Goal: Task Accomplishment & Management: Use online tool/utility

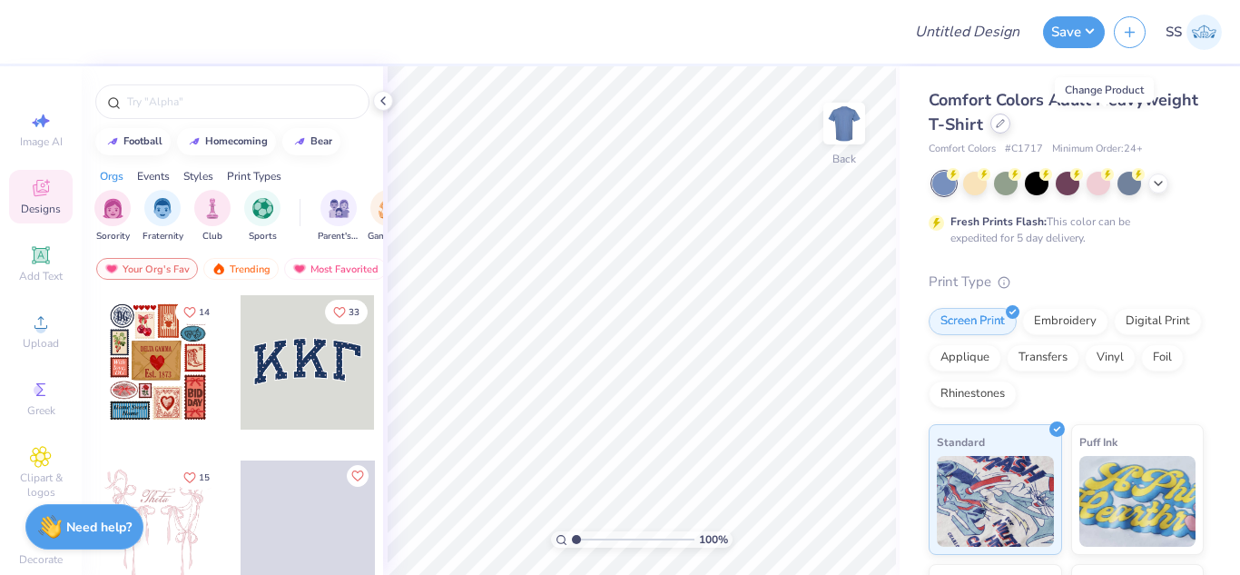
click at [1005, 125] on icon at bounding box center [1000, 123] width 9 height 9
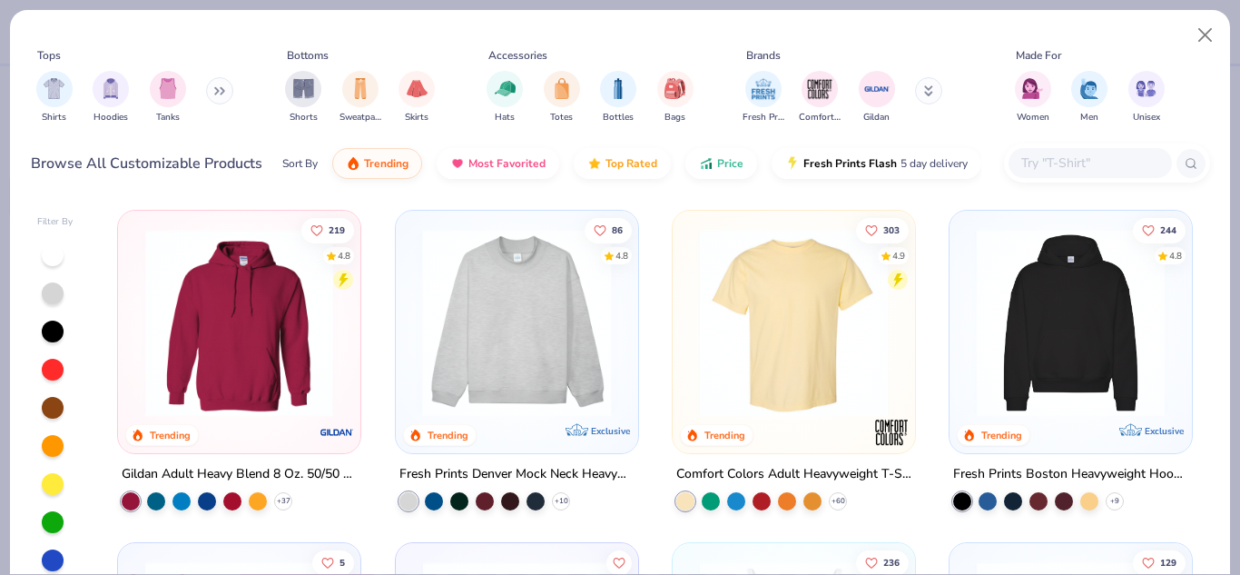
click at [413, 380] on img at bounding box center [310, 323] width 206 height 188
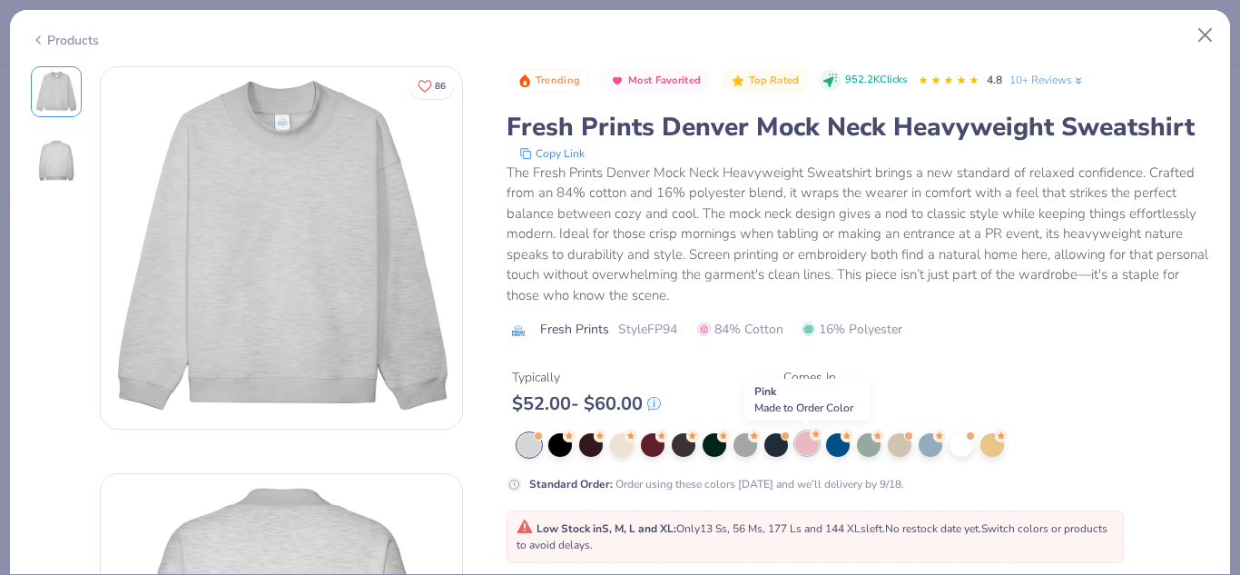
click at [806, 453] on div at bounding box center [808, 443] width 24 height 24
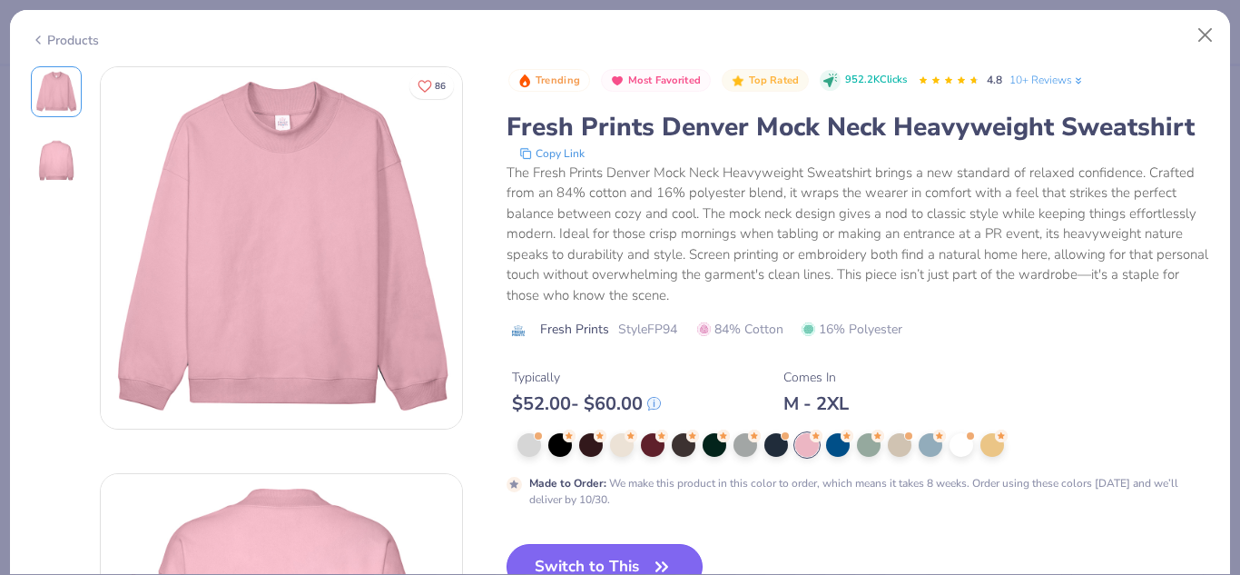
click at [643, 549] on button "Switch to This" at bounding box center [605, 566] width 197 height 45
type textarea "x"
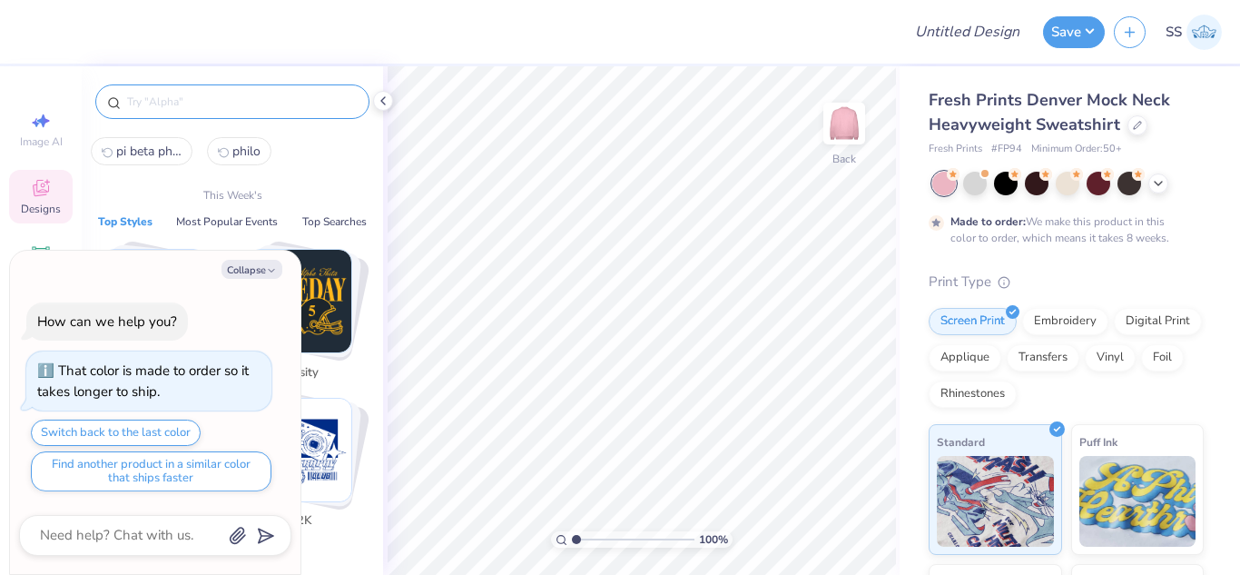
click at [246, 103] on input "text" at bounding box center [241, 102] width 232 height 18
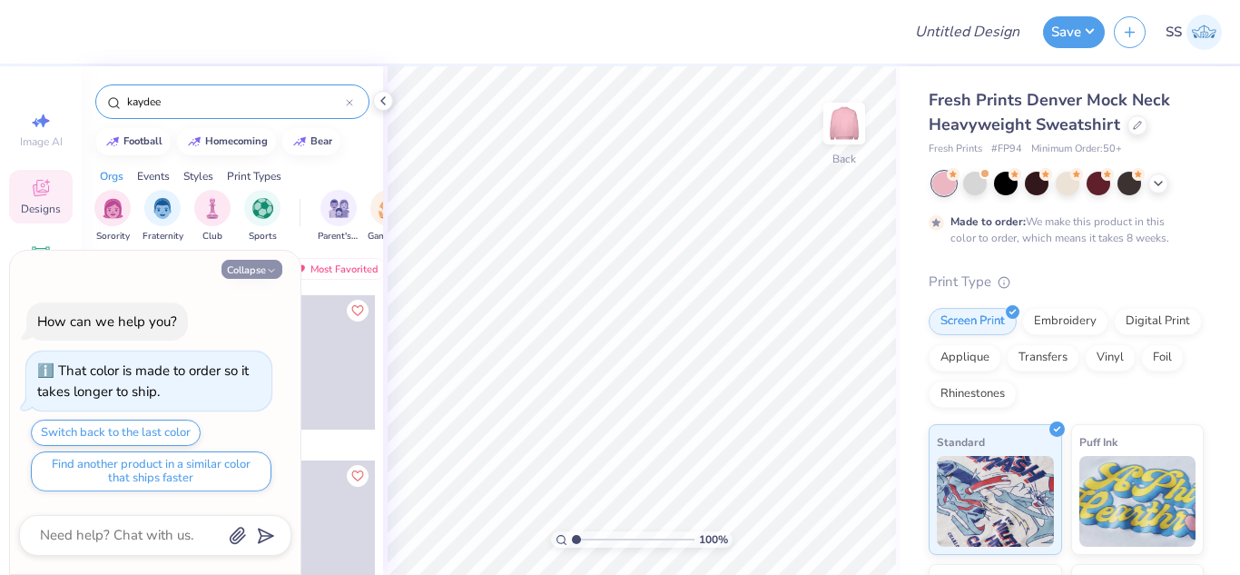
type input "kaydee"
click at [250, 265] on button "Collapse" at bounding box center [252, 269] width 61 height 19
type textarea "x"
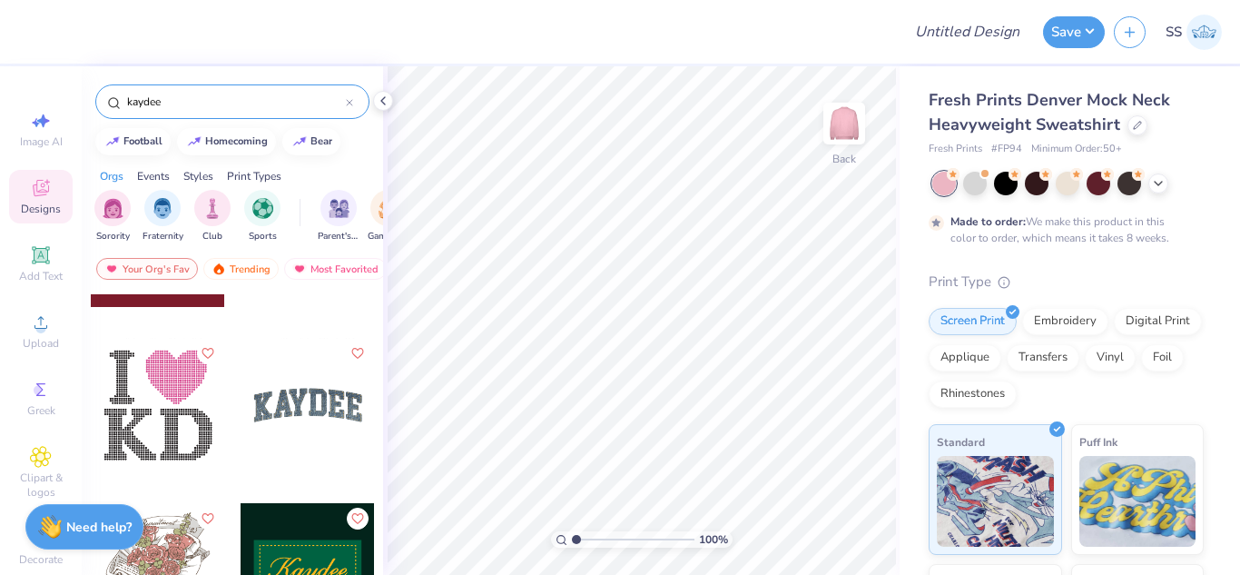
scroll to position [3608, 0]
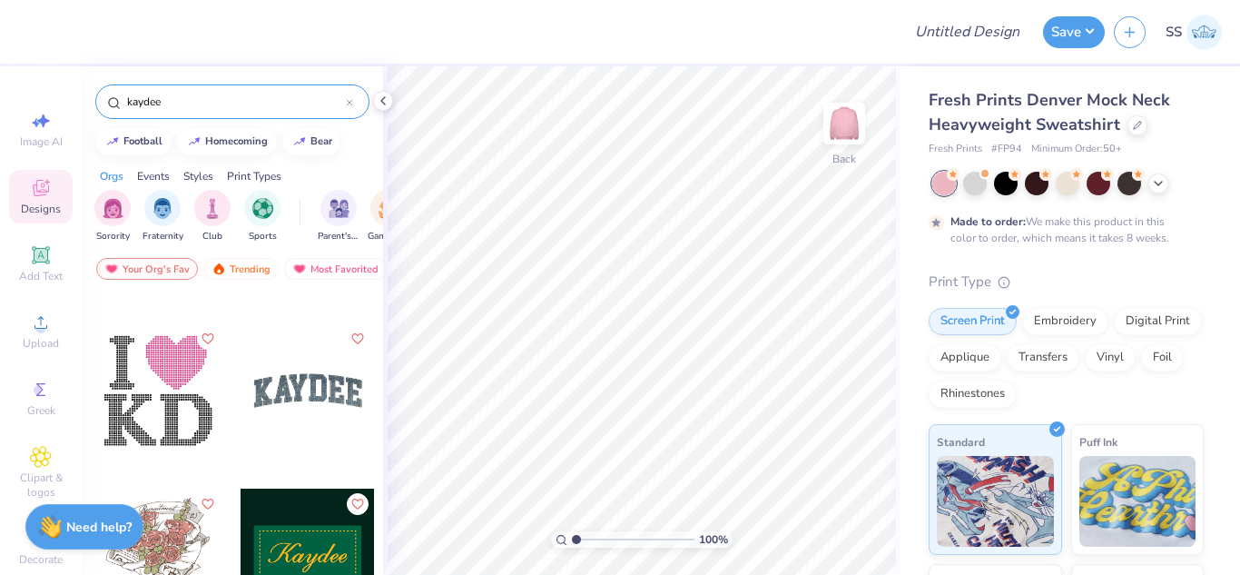
click at [275, 360] on div at bounding box center [308, 390] width 134 height 134
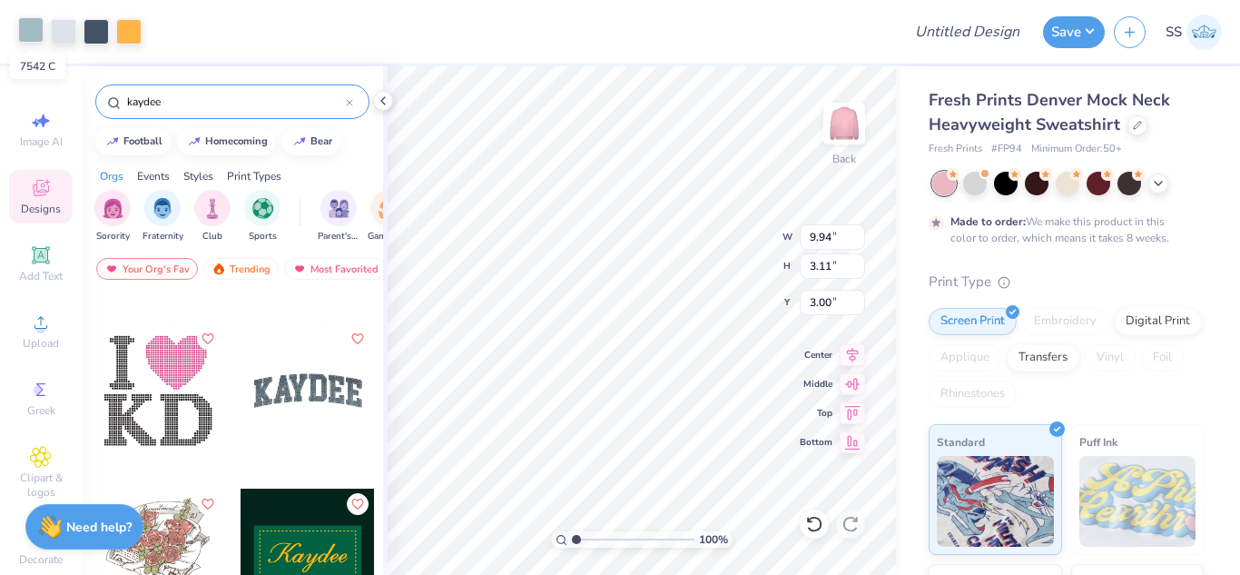
click at [35, 30] on div at bounding box center [30, 29] width 25 height 25
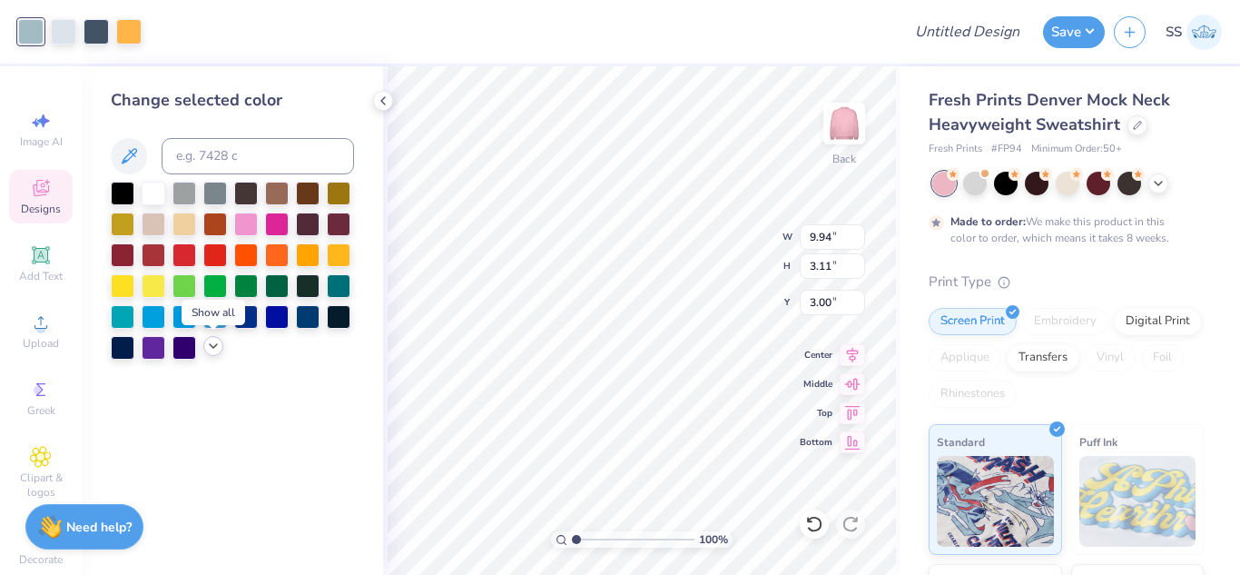
click at [220, 347] on icon at bounding box center [213, 346] width 15 height 15
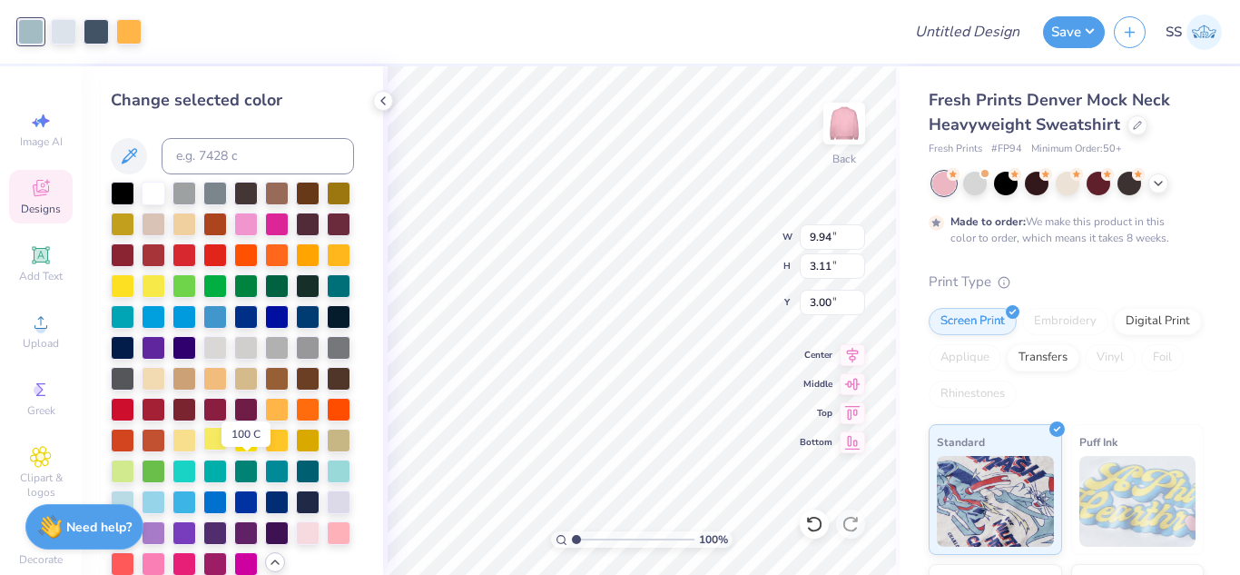
click at [227, 450] on div at bounding box center [215, 439] width 24 height 24
click at [68, 32] on div at bounding box center [63, 29] width 25 height 25
click at [227, 450] on div at bounding box center [215, 439] width 24 height 24
click at [59, 33] on div at bounding box center [63, 29] width 25 height 25
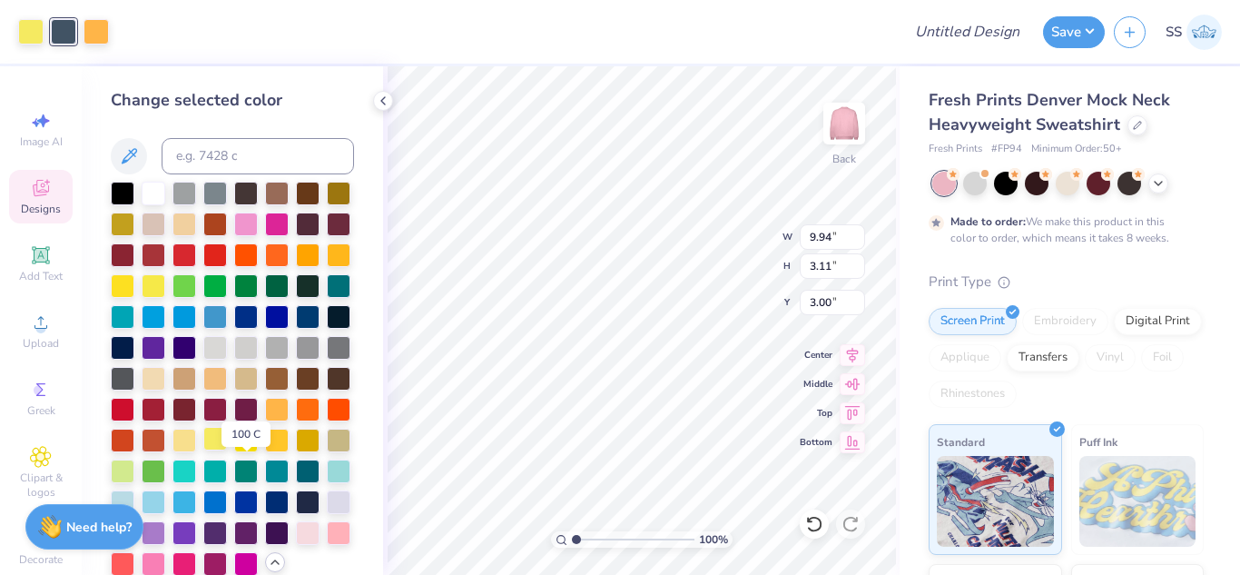
click at [227, 450] on div at bounding box center [215, 439] width 24 height 24
click at [58, 29] on div at bounding box center [63, 29] width 25 height 25
click at [227, 450] on div at bounding box center [215, 439] width 24 height 24
click at [823, 530] on icon at bounding box center [815, 524] width 18 height 18
click at [63, 37] on div at bounding box center [63, 29] width 25 height 25
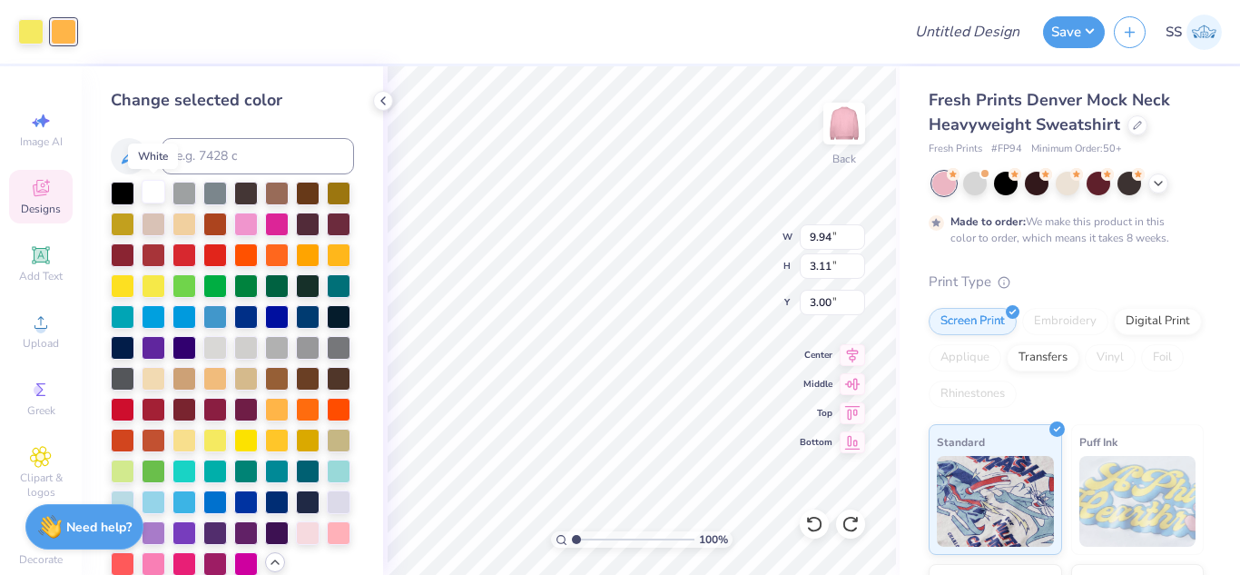
click at [153, 186] on div at bounding box center [154, 192] width 24 height 24
click at [227, 450] on div at bounding box center [215, 439] width 24 height 24
type input "9.35"
type input "2.92"
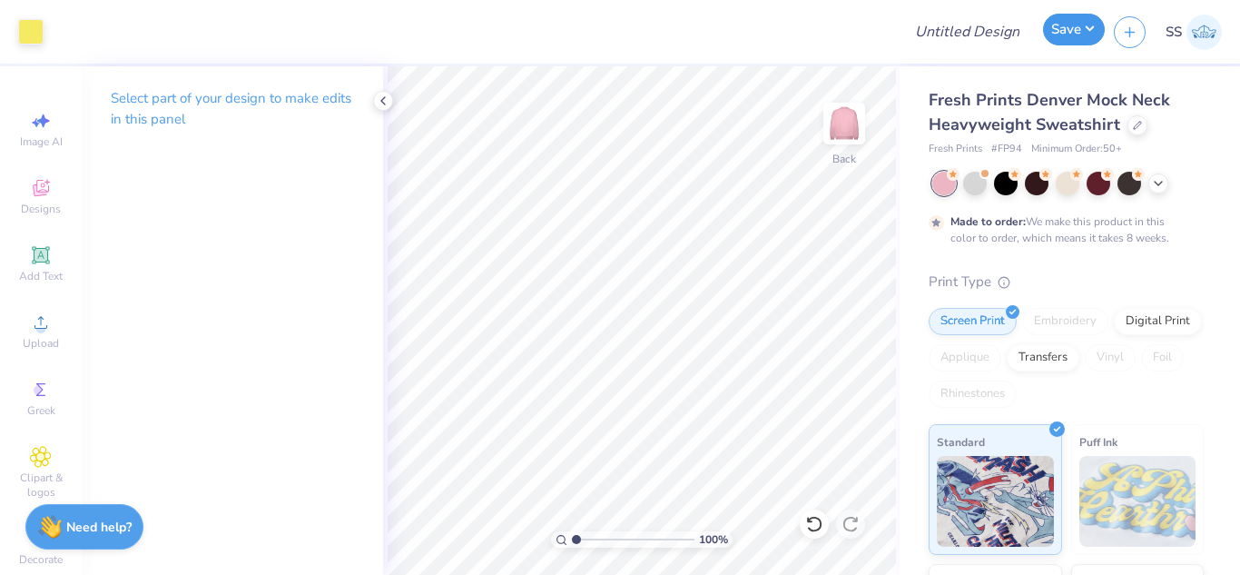
click at [1057, 33] on button "Save" at bounding box center [1074, 30] width 62 height 32
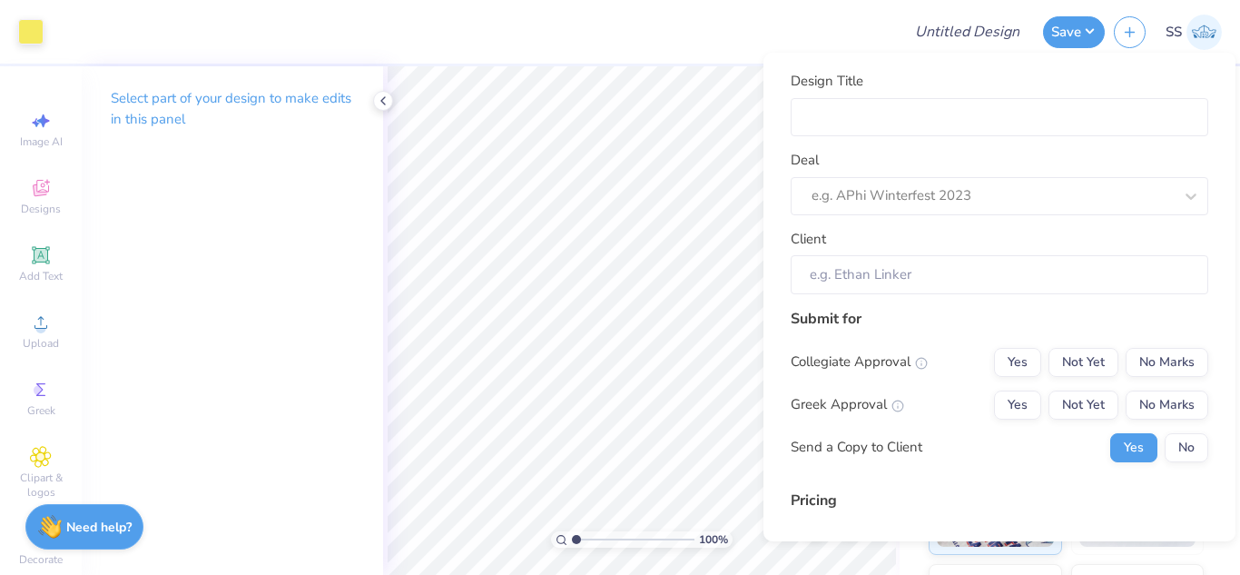
click at [738, 63] on div at bounding box center [472, 32] width 839 height 64
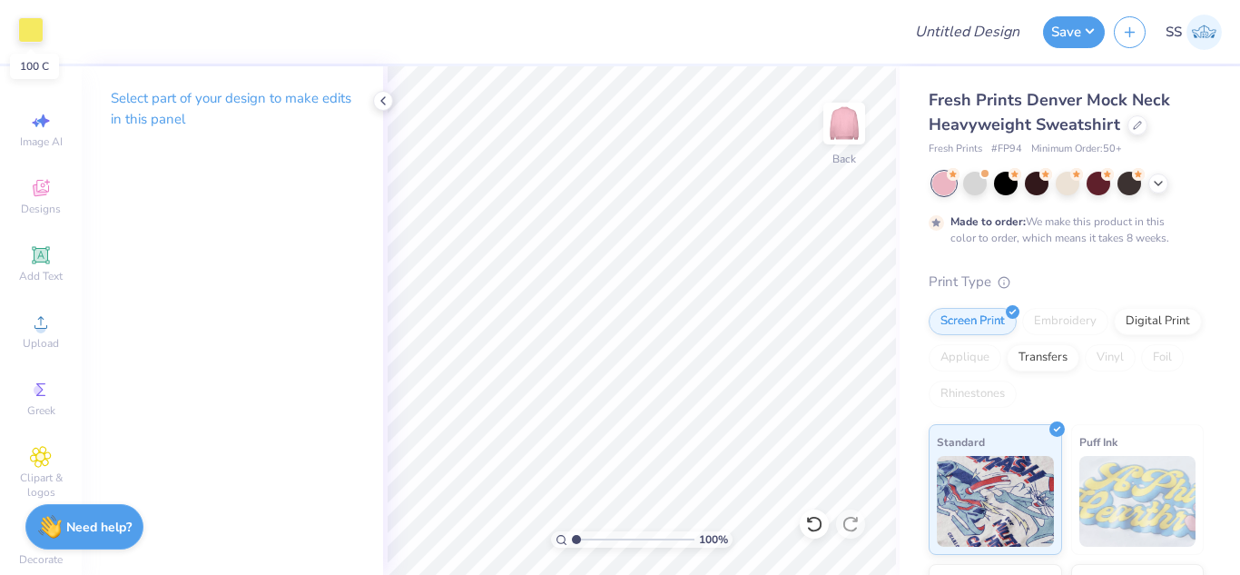
click at [22, 38] on div at bounding box center [30, 29] width 25 height 25
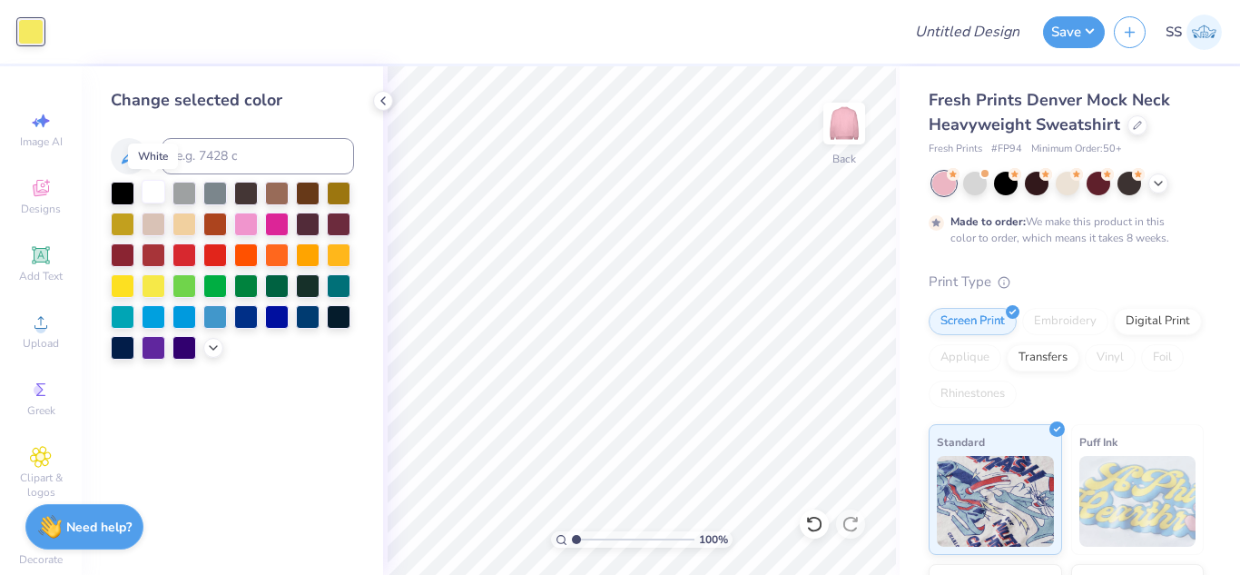
click at [149, 191] on div at bounding box center [154, 192] width 24 height 24
click at [1064, 27] on button "Save" at bounding box center [1074, 30] width 62 height 32
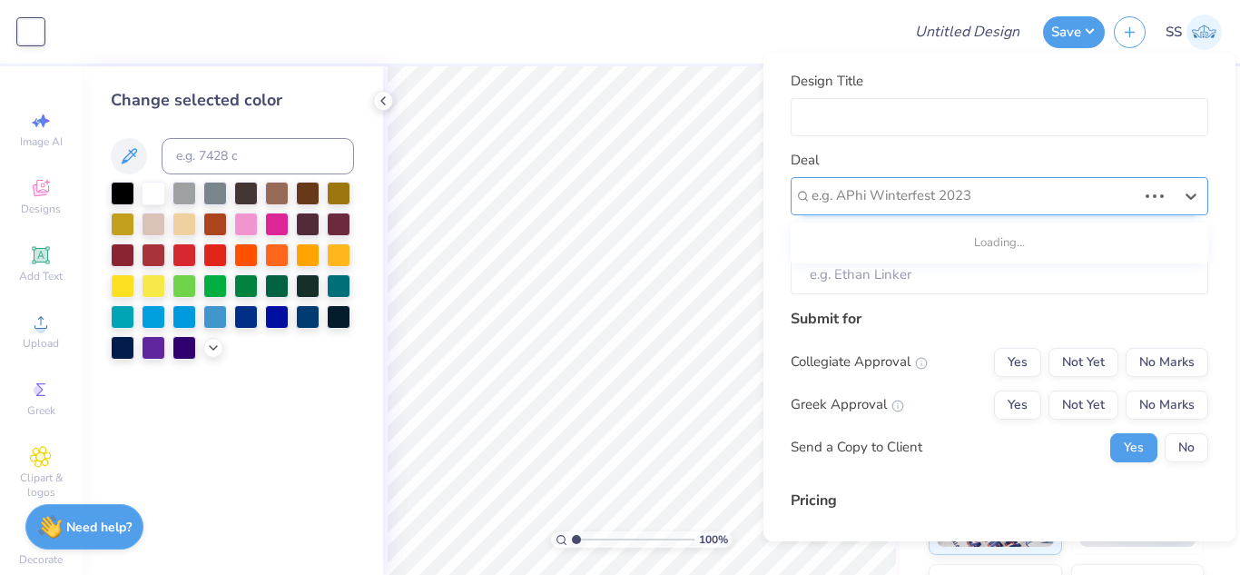
click at [1067, 185] on div at bounding box center [974, 195] width 325 height 25
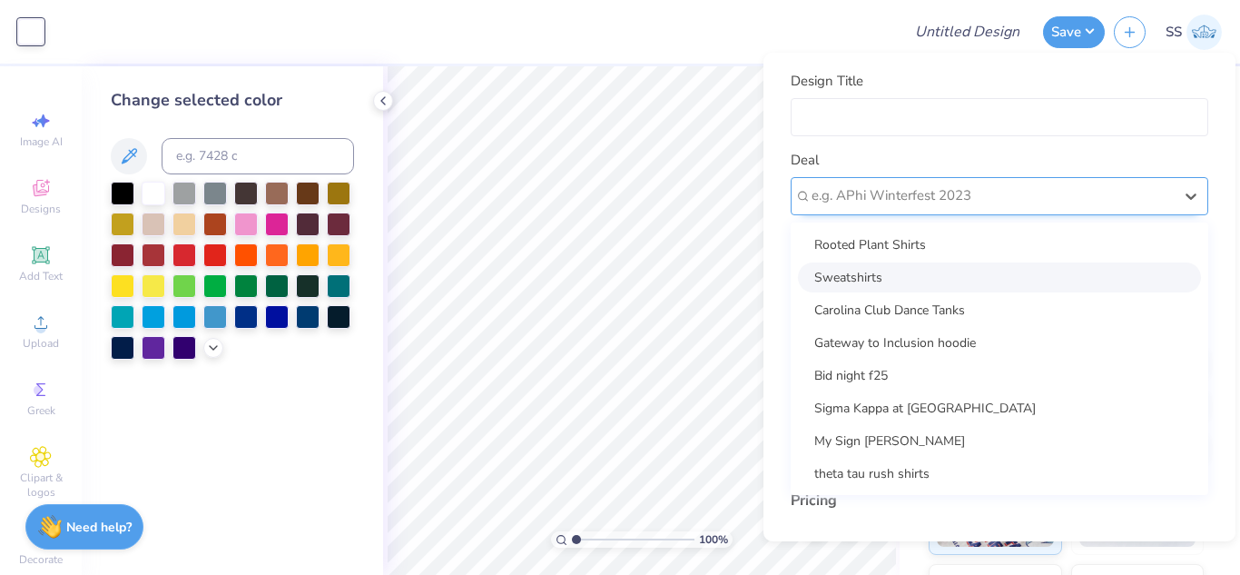
type input "x"
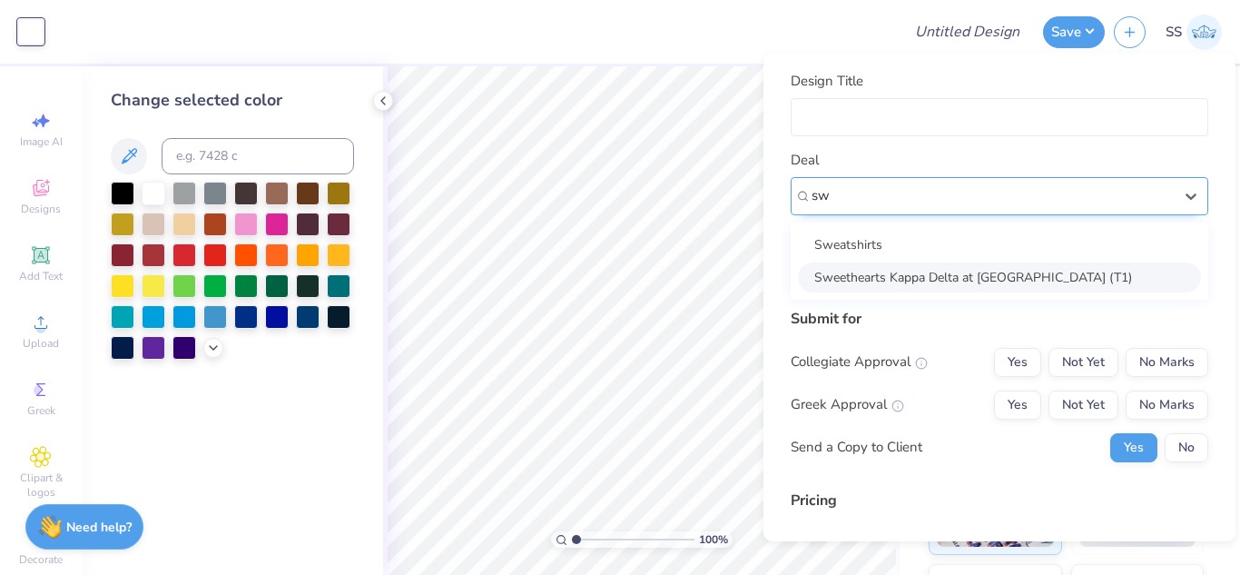
type input "sw"
type input "[PERSON_NAME]"
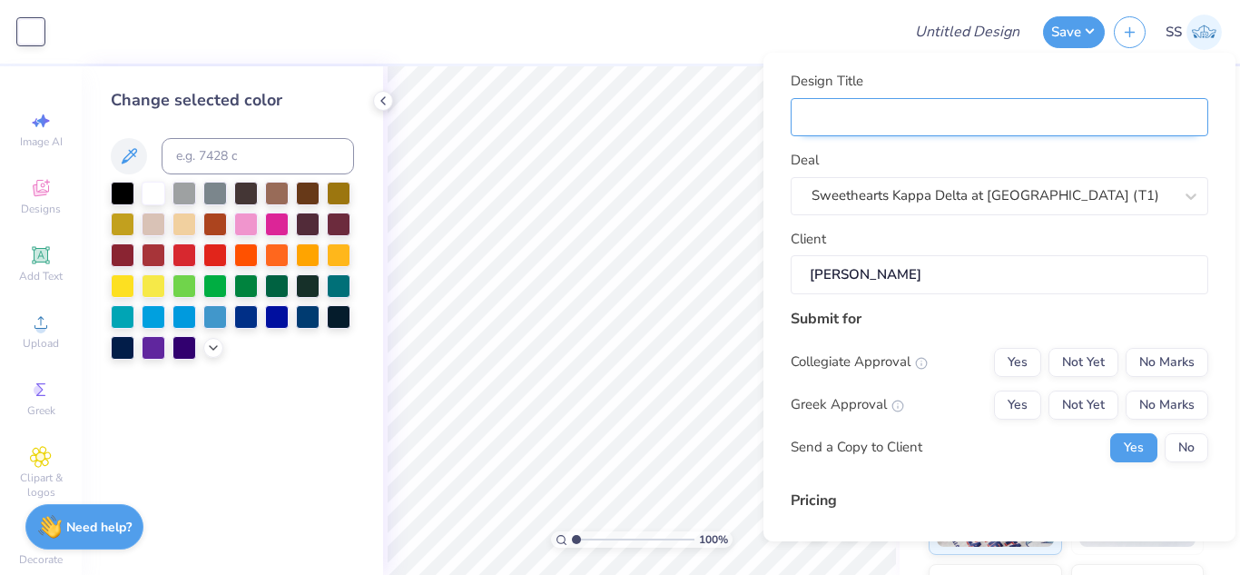
type input "$72.68"
click at [991, 121] on input "Design Title" at bounding box center [1000, 117] width 418 height 39
type input "K"
type input "Ka"
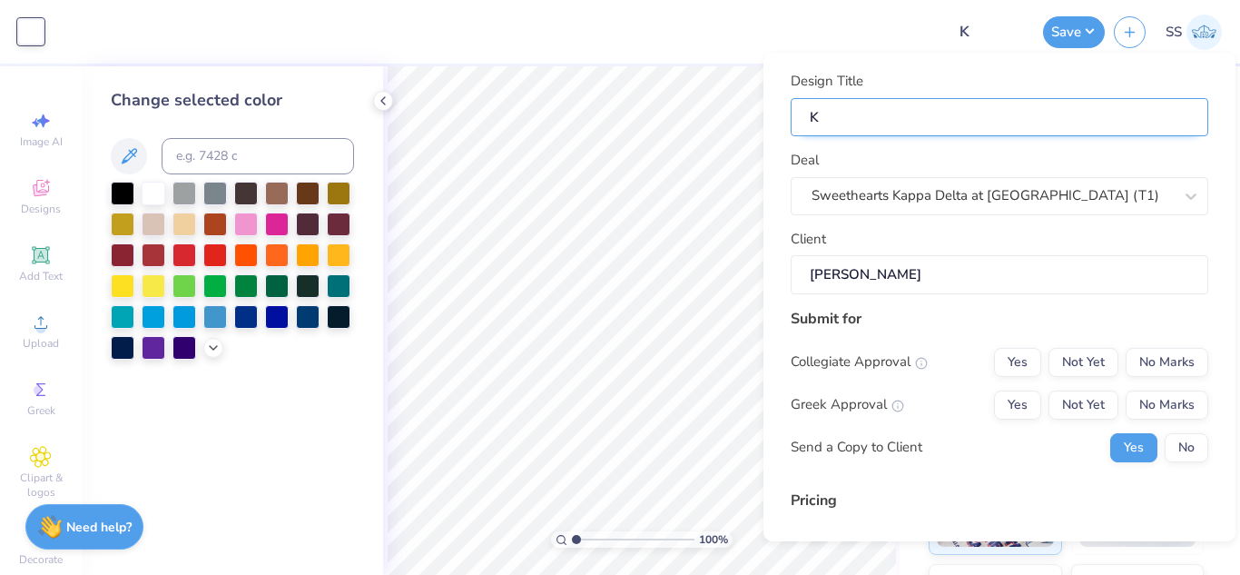
type input "Ka"
type input "Kap"
type input "[PERSON_NAME]"
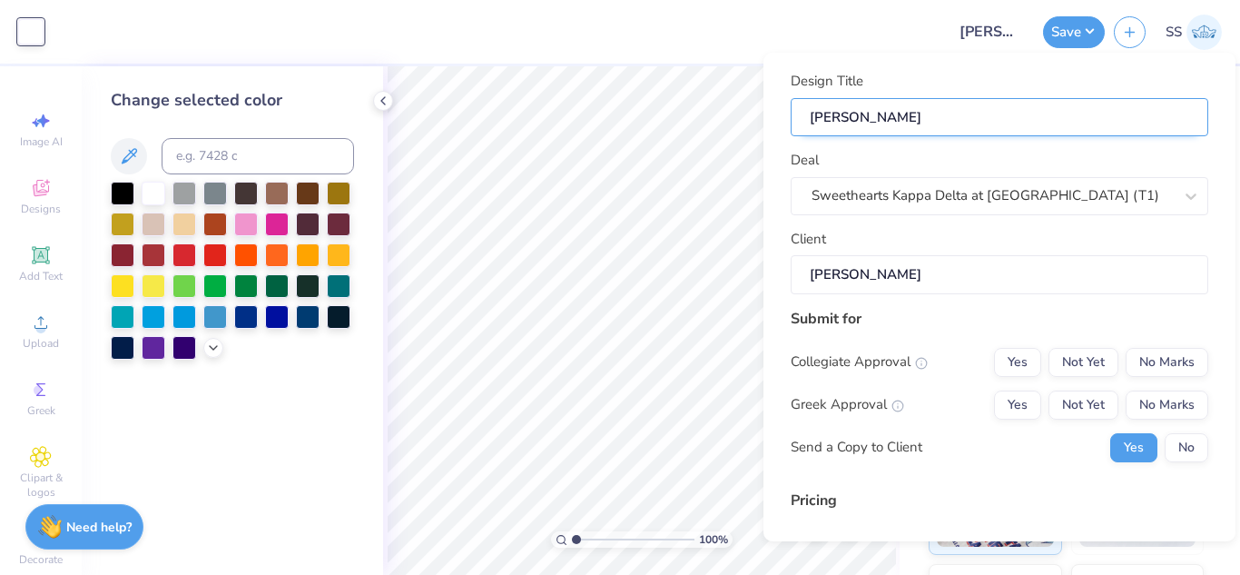
type input "Kappa"
type input "Kappa D"
type input "Kappa De"
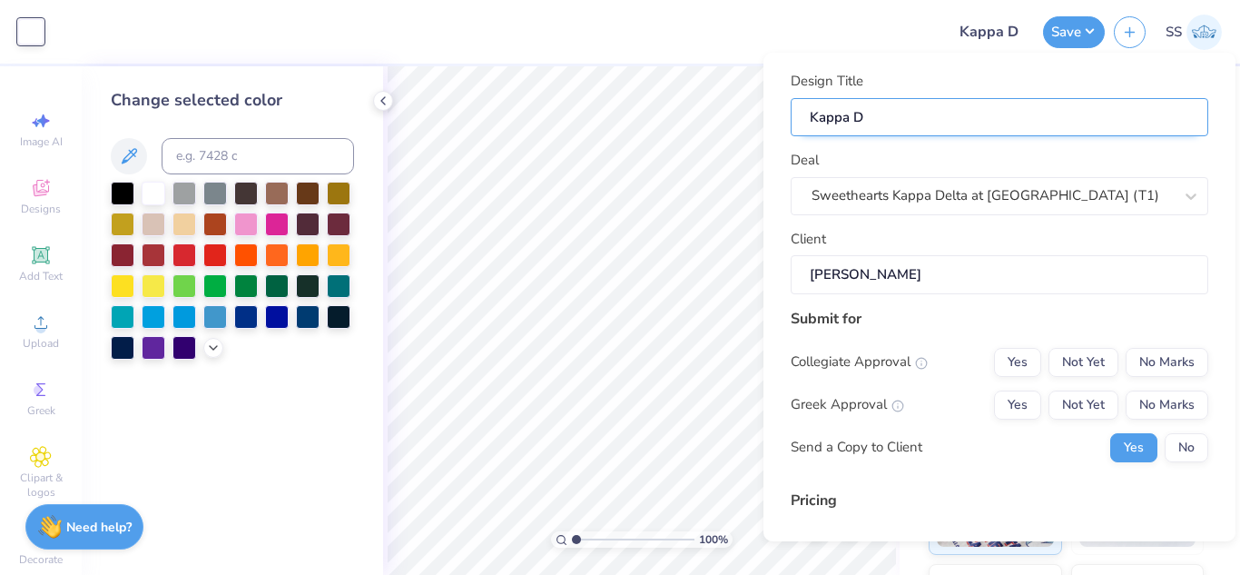
type input "Kappa De"
type input "Kappa Del"
type input "Kappa Delt"
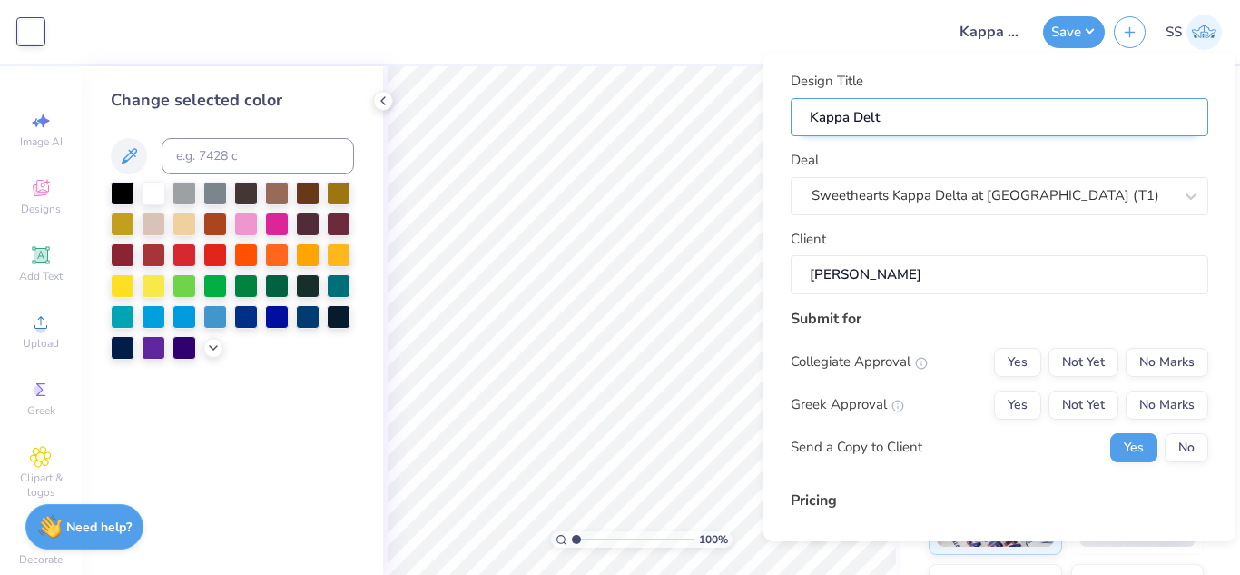
type input "Kappa Delta"
type input "Kappa Delta M"
type input "Kappa Delta Me"
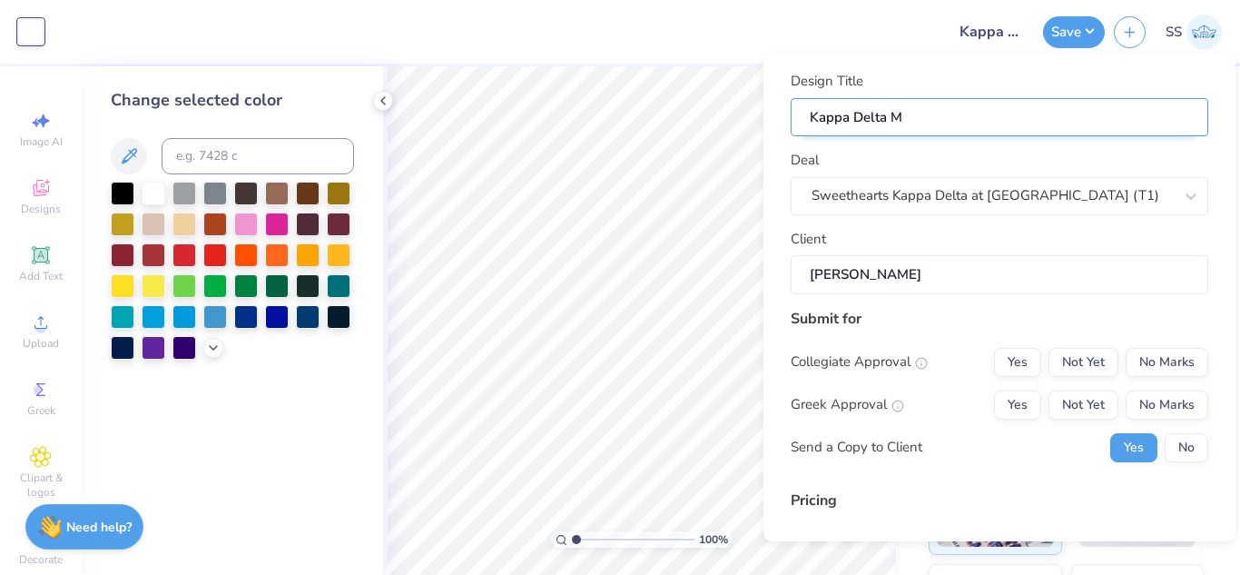
type input "Kappa Delta Me"
type input "Kappa Delta Mer"
type input "Kappa Delta Merc"
type input "Kappa Delta Merch"
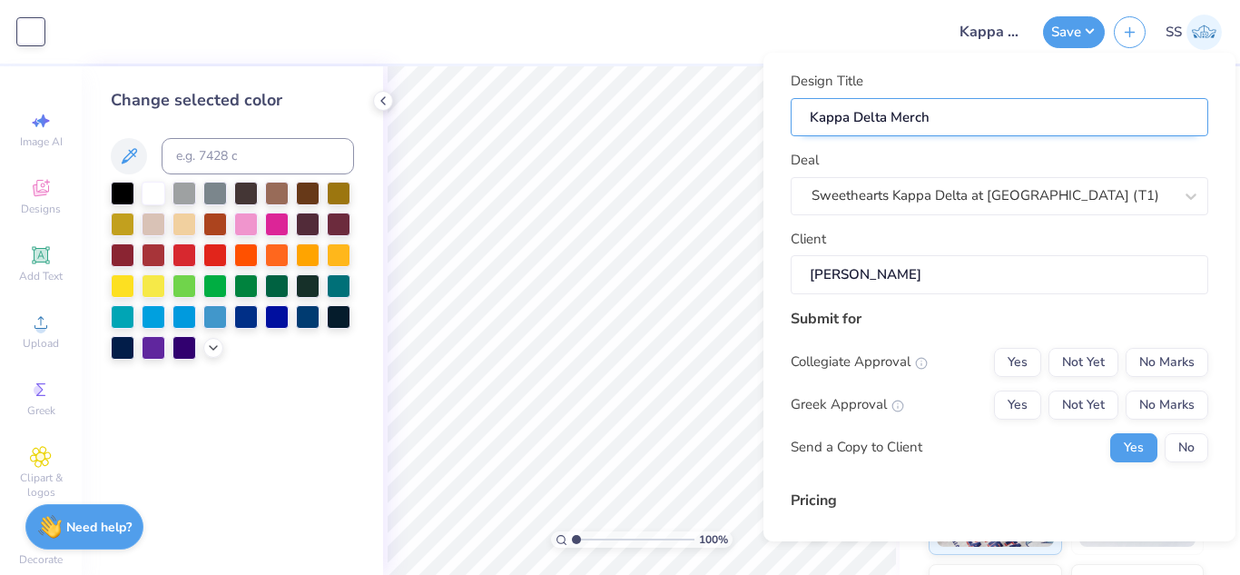
type input "Kappa Delta Merch"
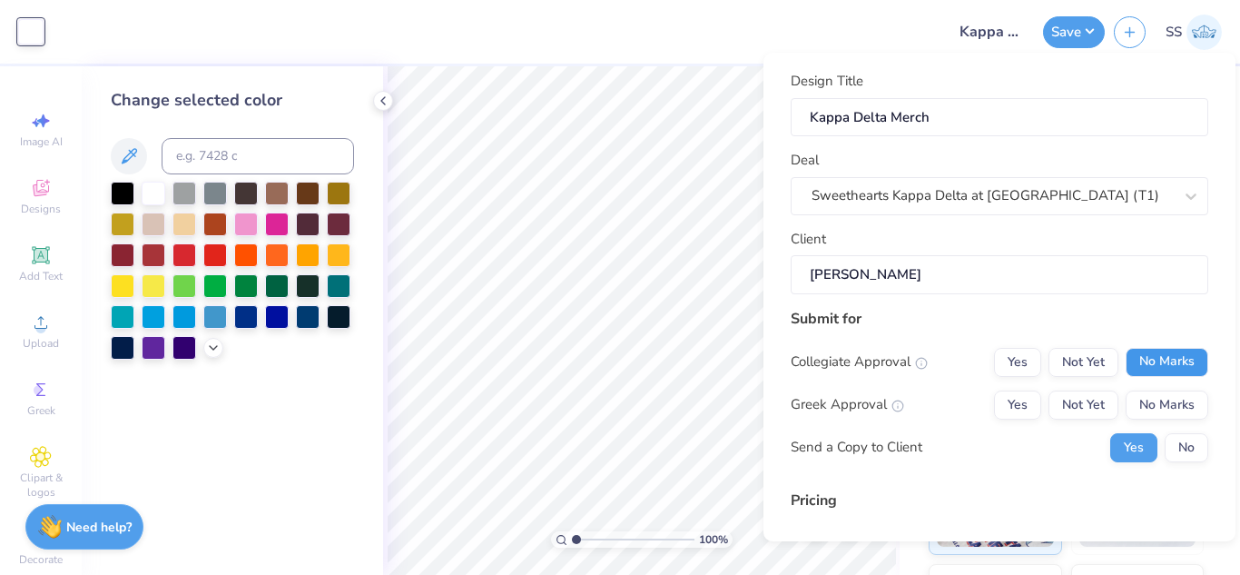
click at [1149, 369] on button "No Marks" at bounding box center [1167, 362] width 83 height 29
click at [1022, 402] on button "Yes" at bounding box center [1017, 404] width 47 height 29
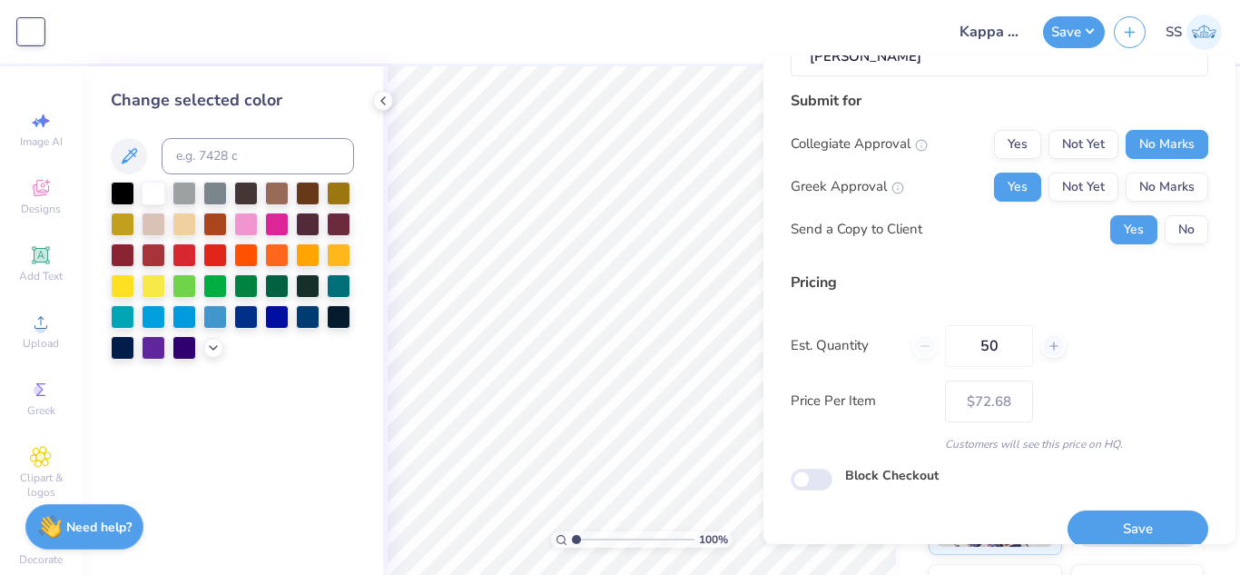
scroll to position [242, 0]
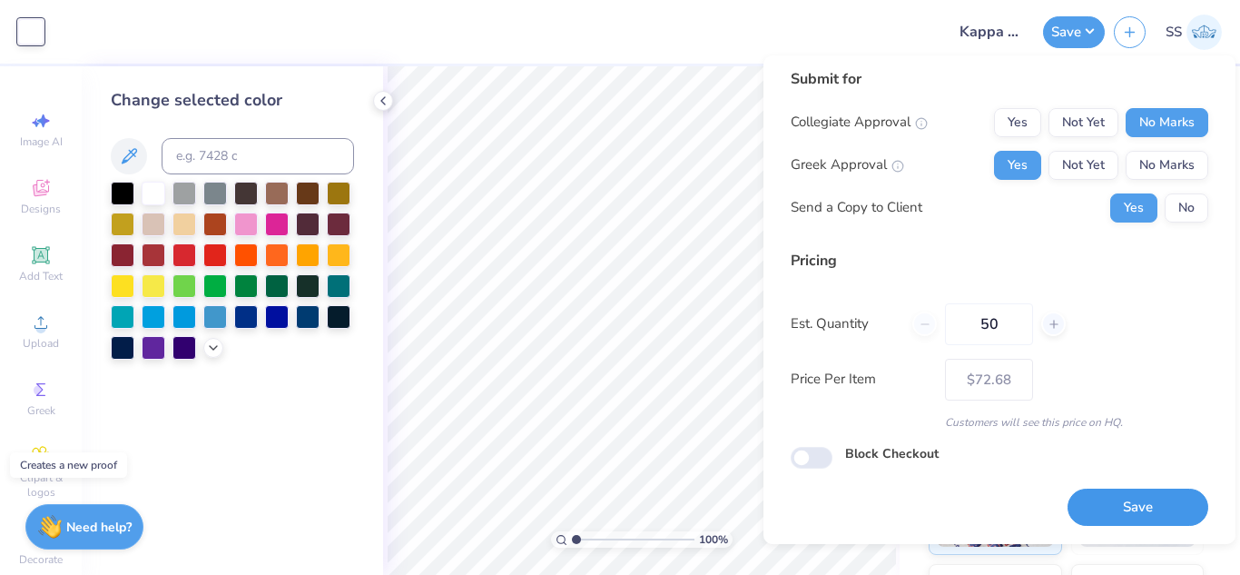
click at [1127, 497] on button "Save" at bounding box center [1138, 507] width 141 height 37
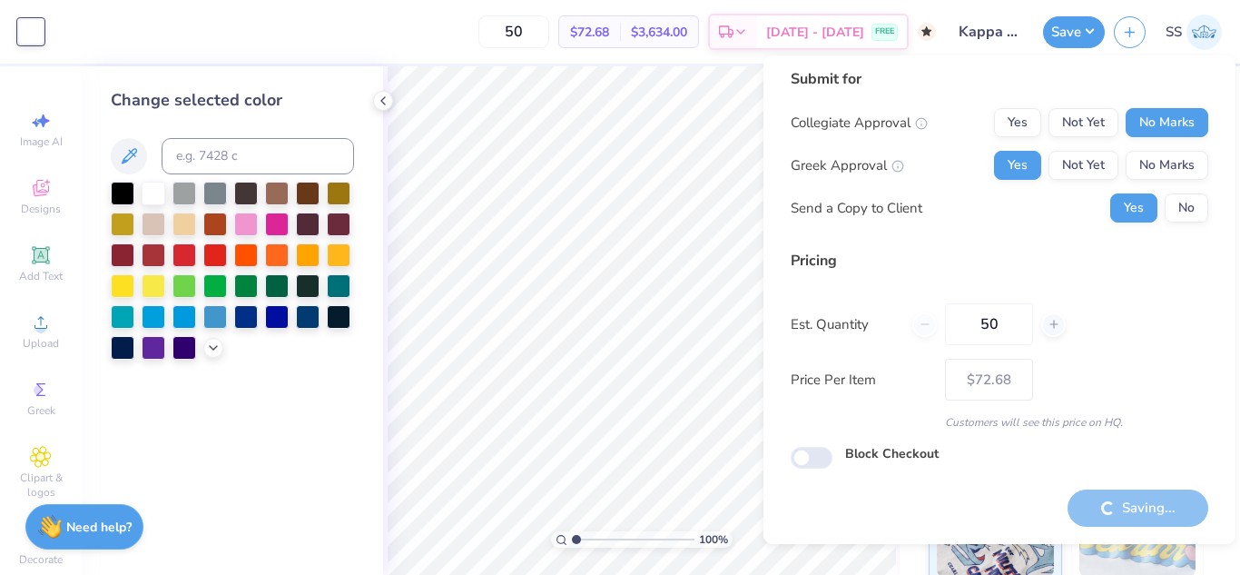
type input "– –"
checkbox input "true"
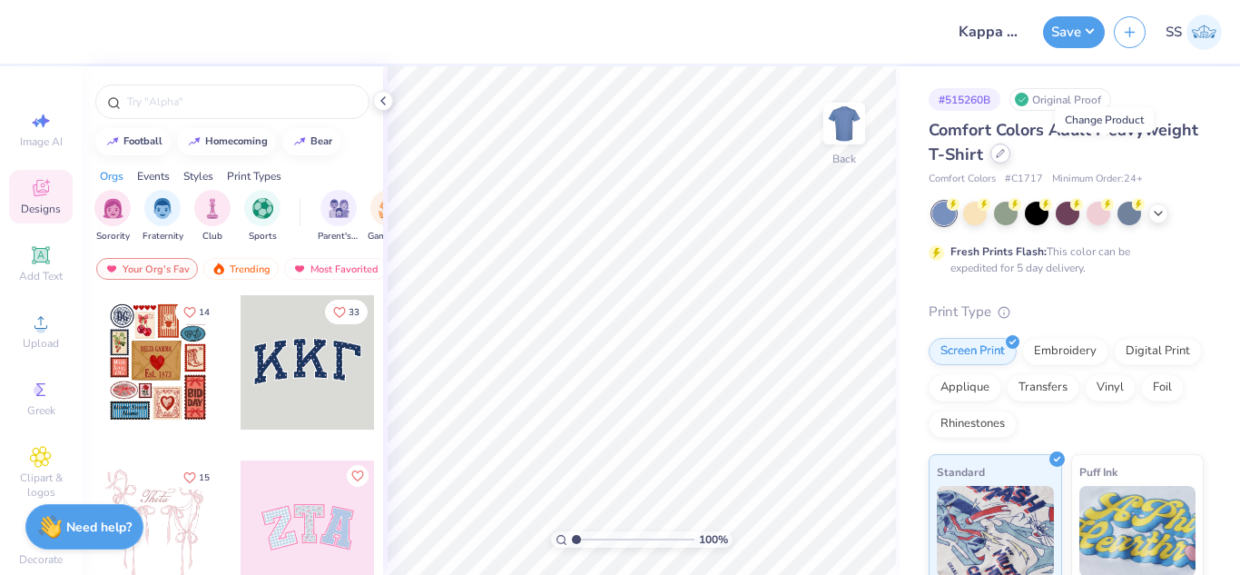
click at [1005, 156] on icon at bounding box center [1000, 153] width 9 height 9
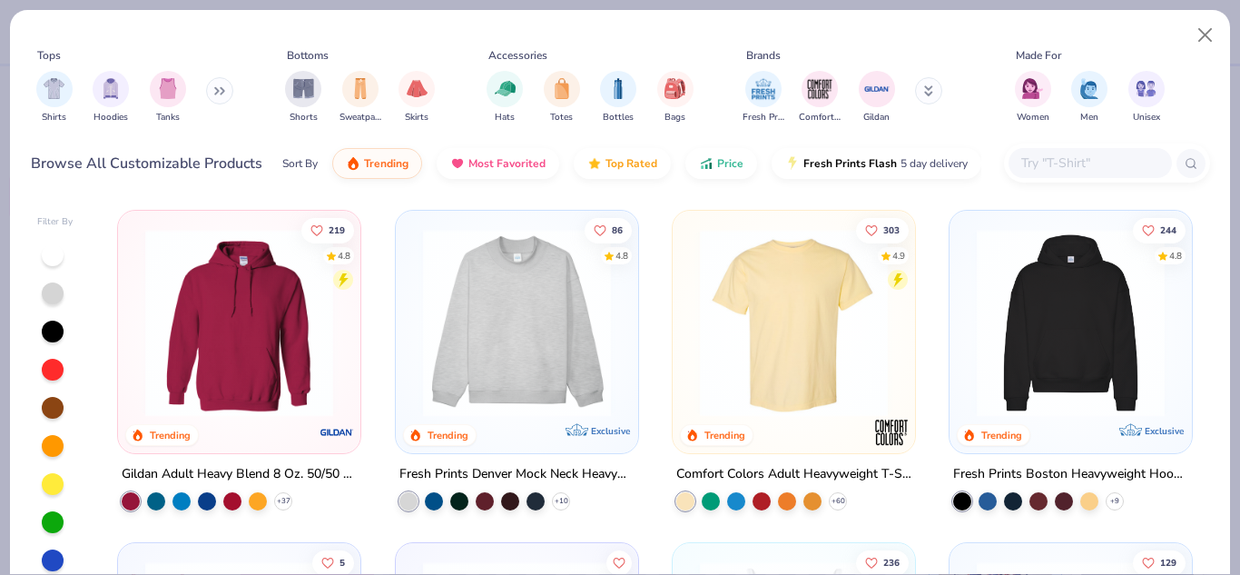
click at [1066, 157] on input "text" at bounding box center [1090, 163] width 140 height 21
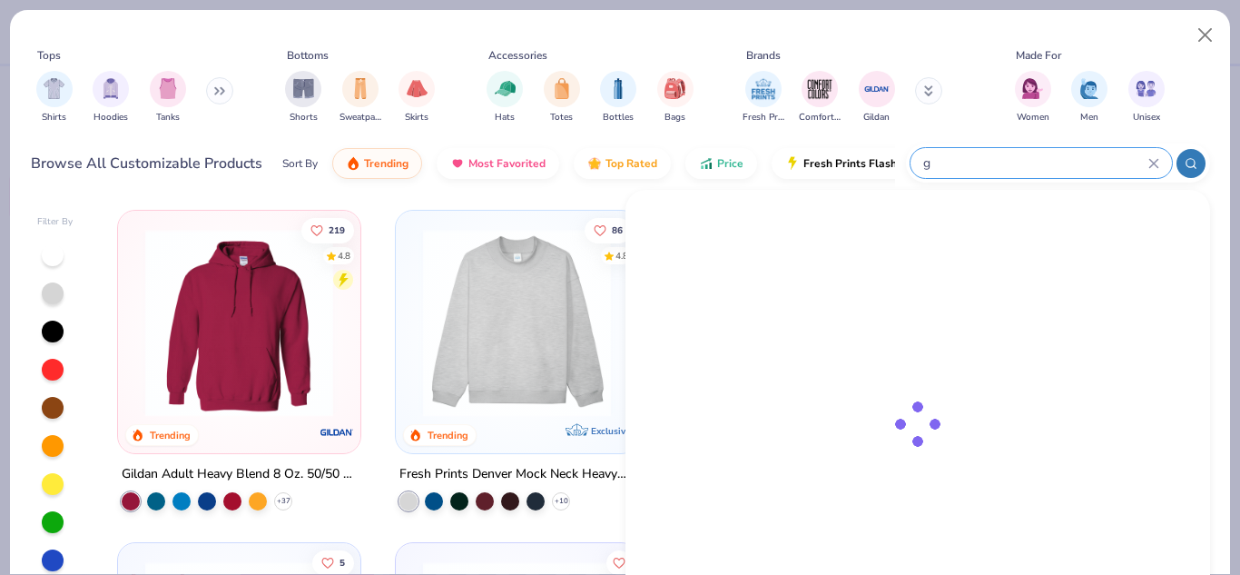
type input "g"
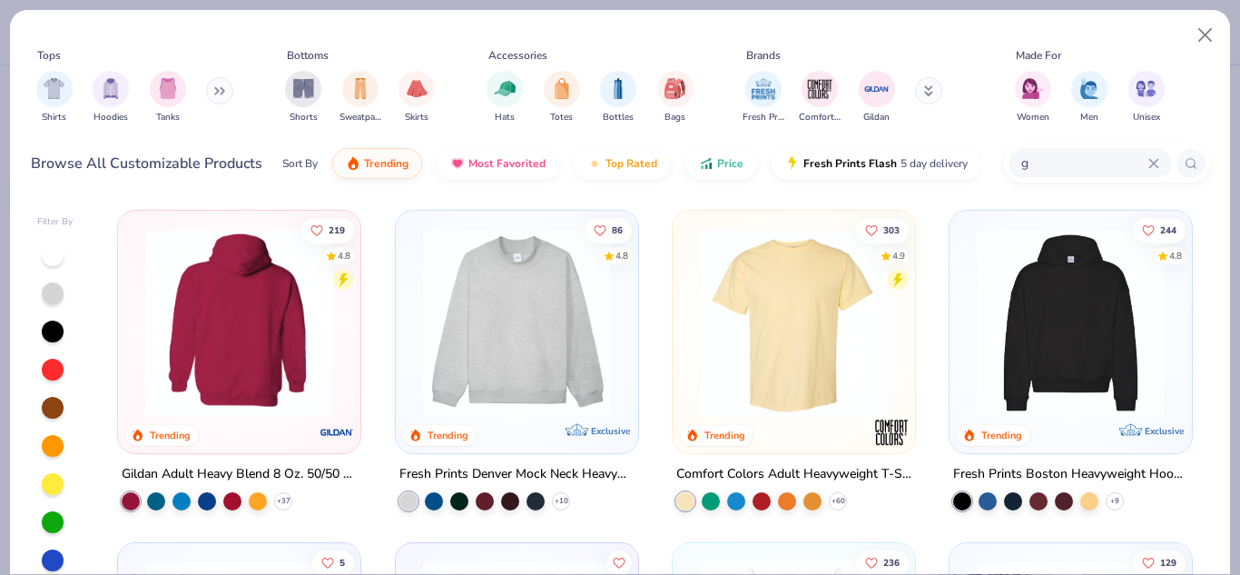
click at [297, 302] on img at bounding box center [239, 323] width 206 height 188
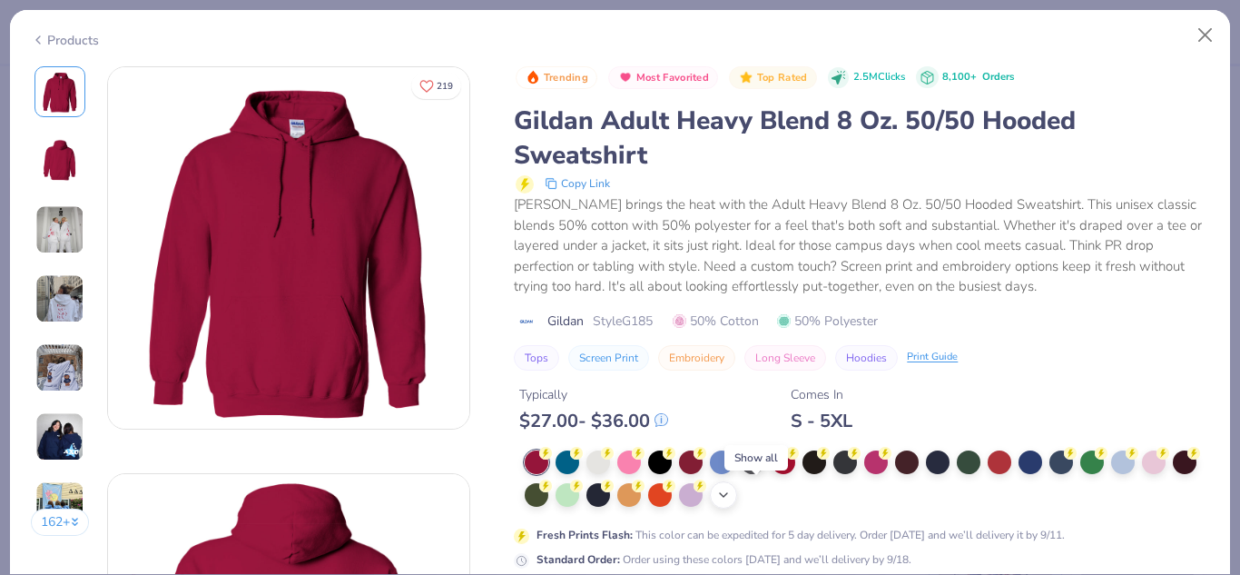
click at [731, 491] on icon at bounding box center [724, 495] width 15 height 15
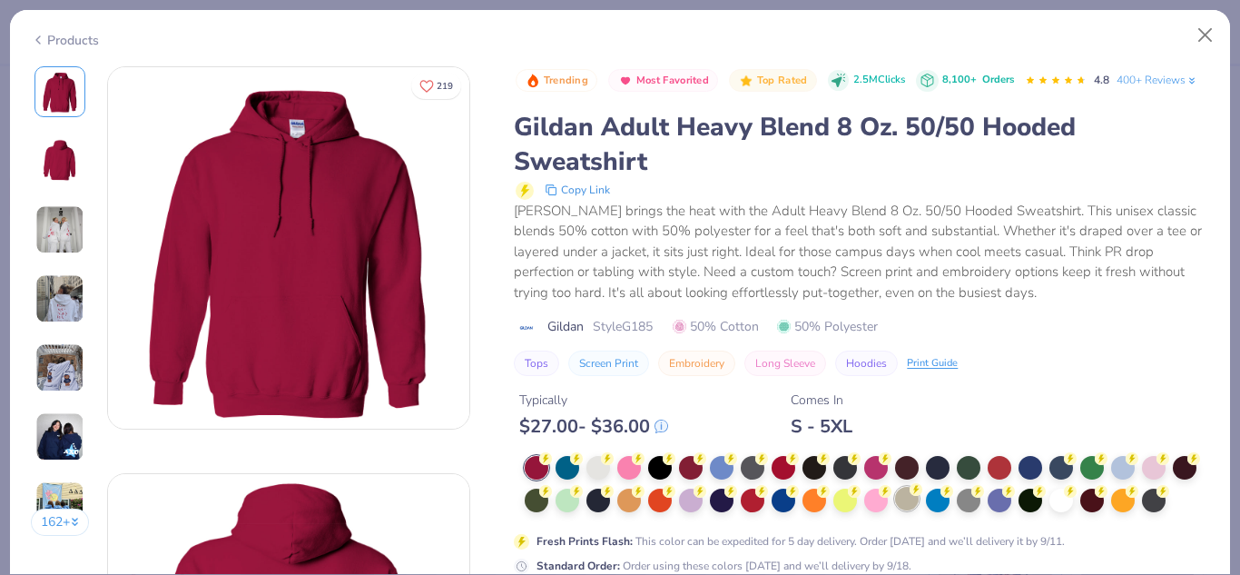
click at [935, 479] on div at bounding box center [938, 468] width 24 height 24
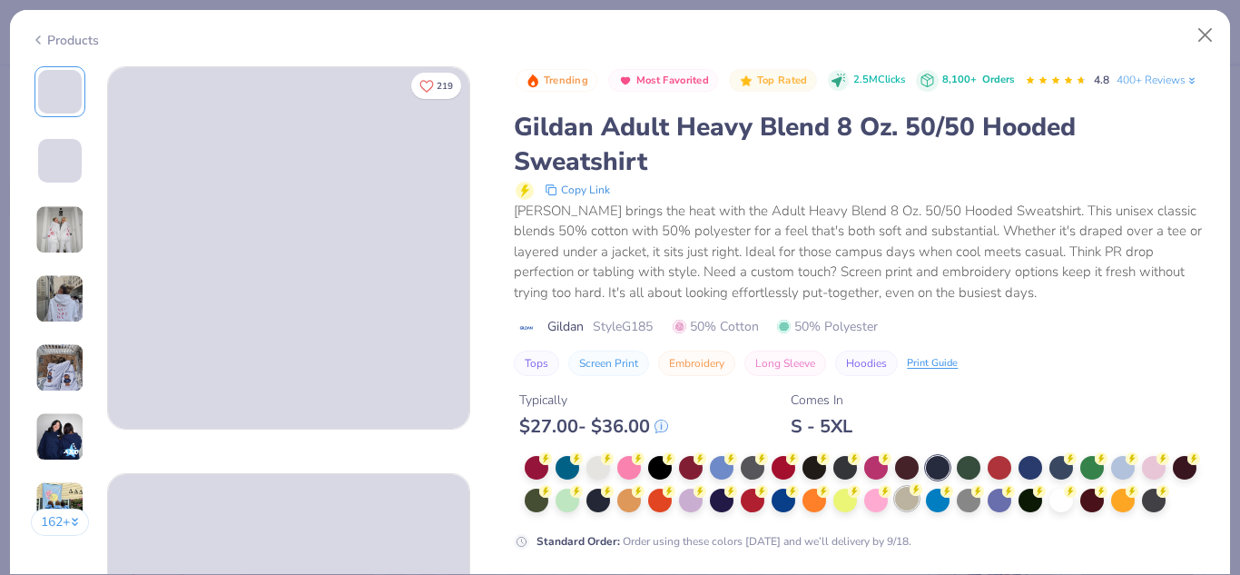
click at [923, 496] on icon at bounding box center [916, 489] width 13 height 13
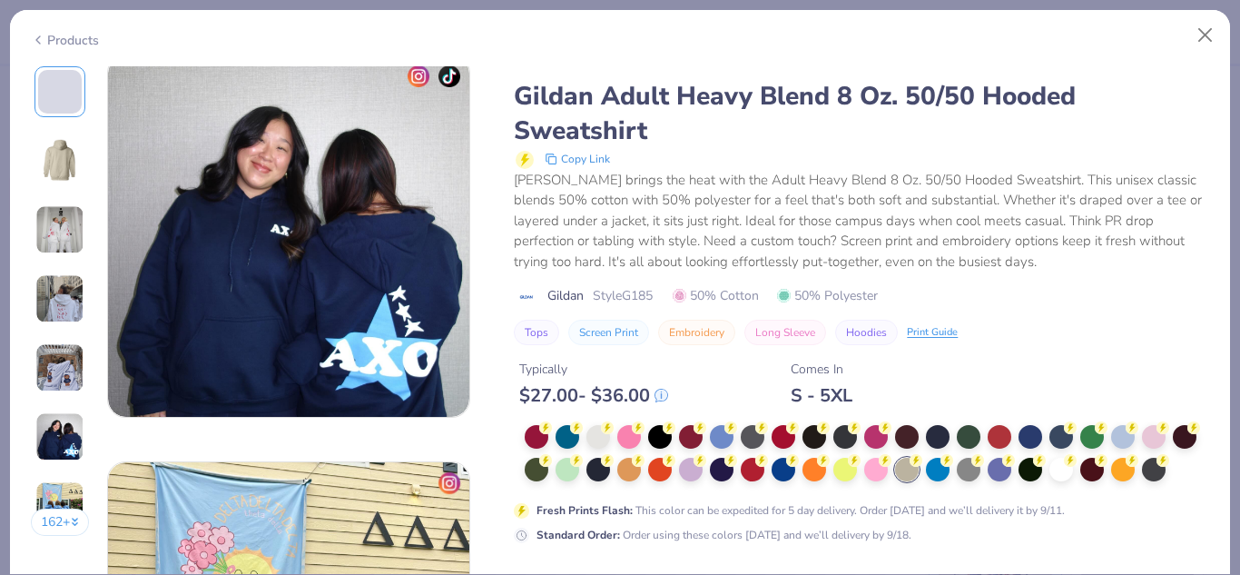
scroll to position [2239, 0]
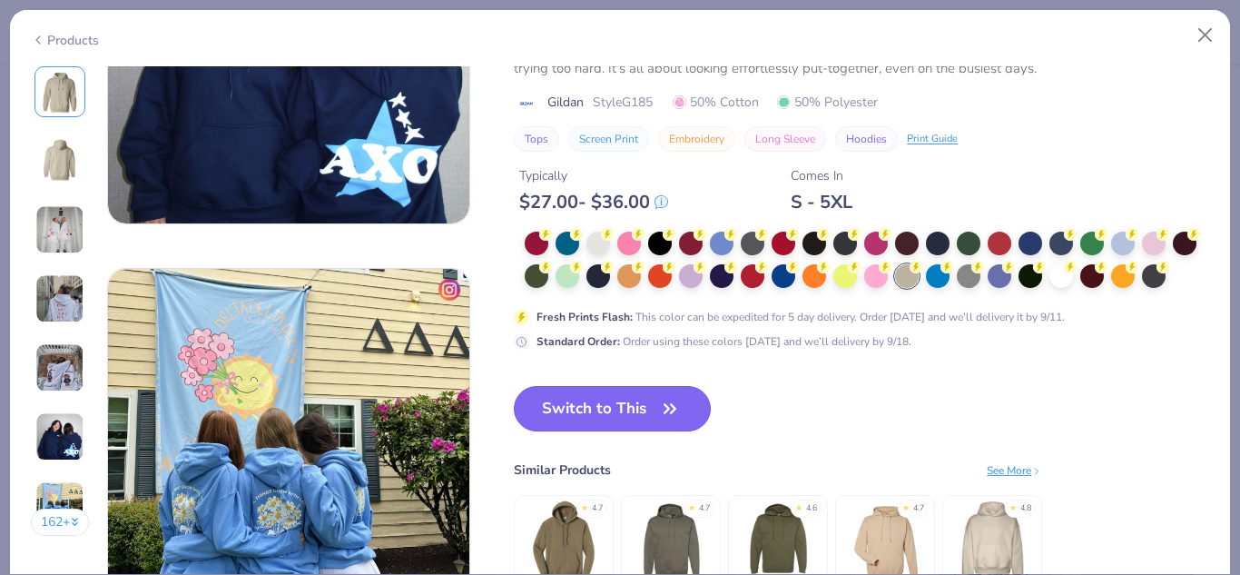
click at [573, 396] on button "Switch to This" at bounding box center [612, 408] width 197 height 45
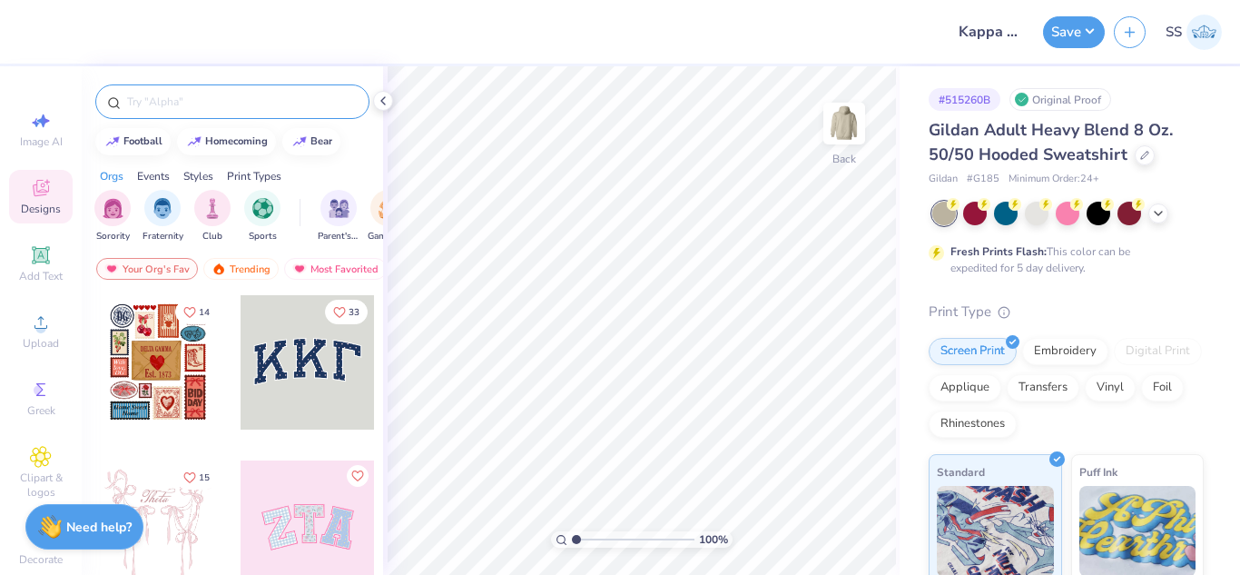
click at [193, 90] on div at bounding box center [232, 101] width 274 height 35
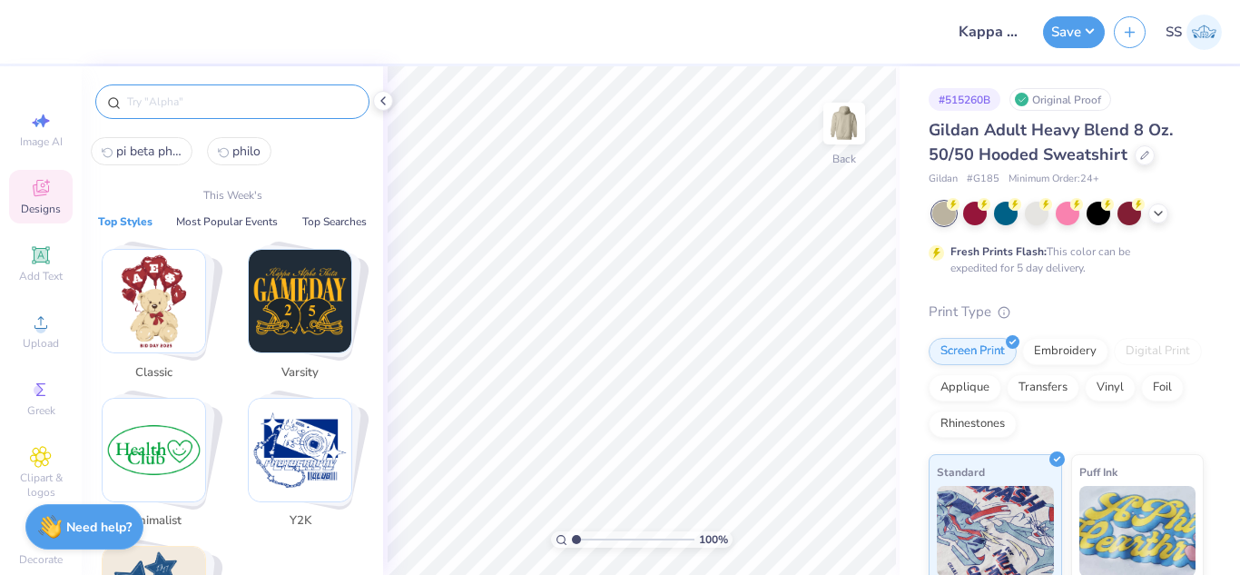
click at [197, 96] on input "text" at bounding box center [241, 102] width 232 height 18
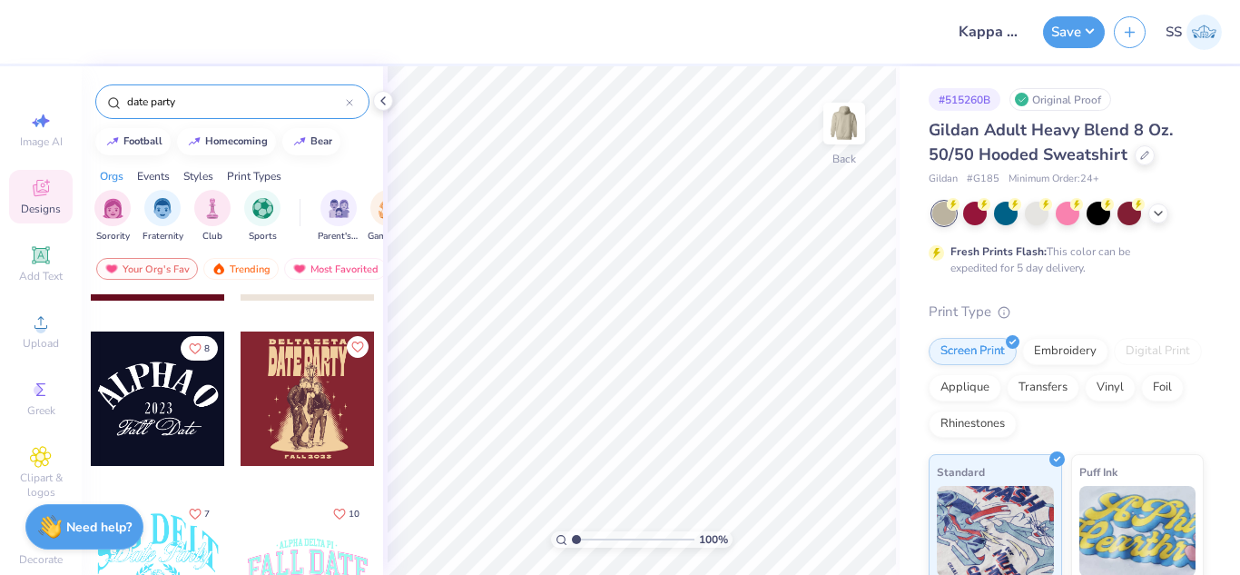
scroll to position [8423, 0]
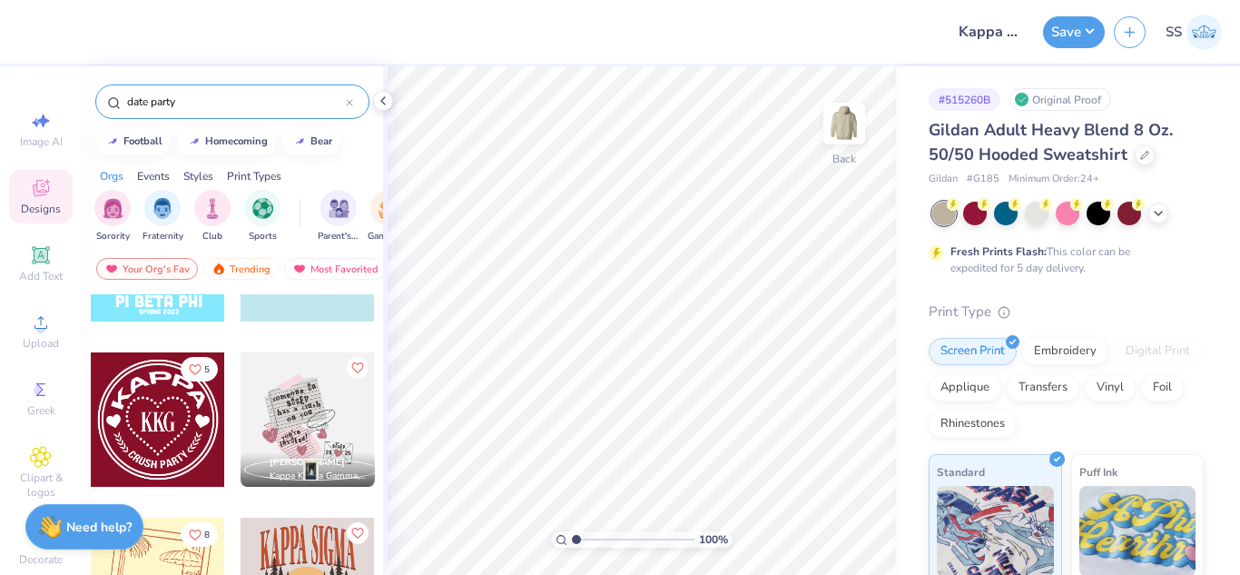
scroll to position [20642, 0]
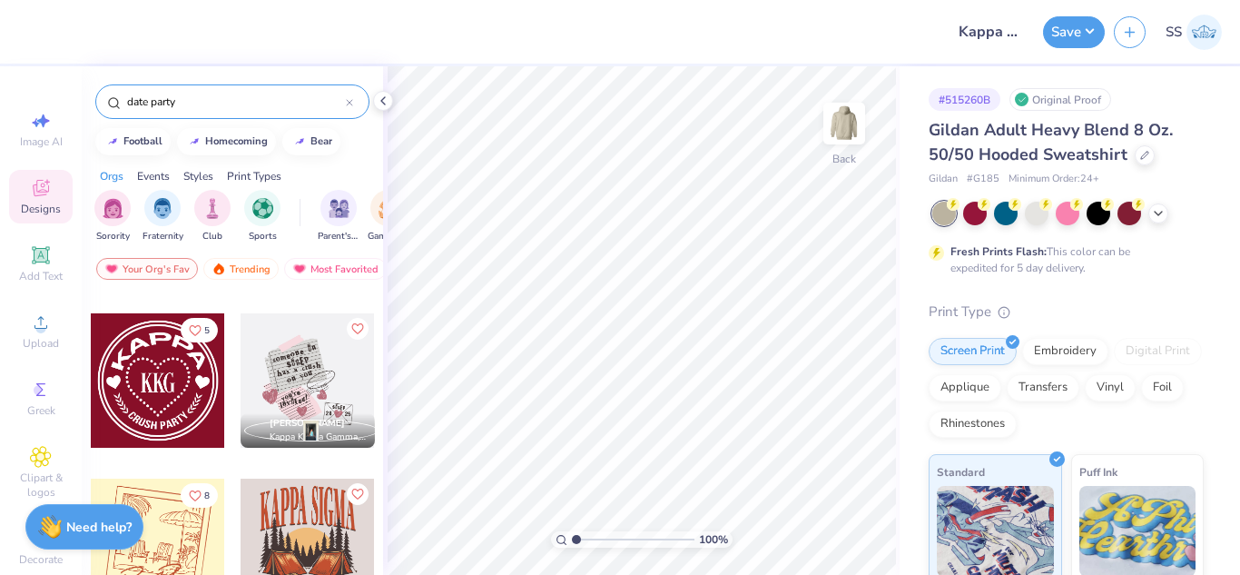
click at [292, 94] on input "date party" at bounding box center [235, 102] width 221 height 18
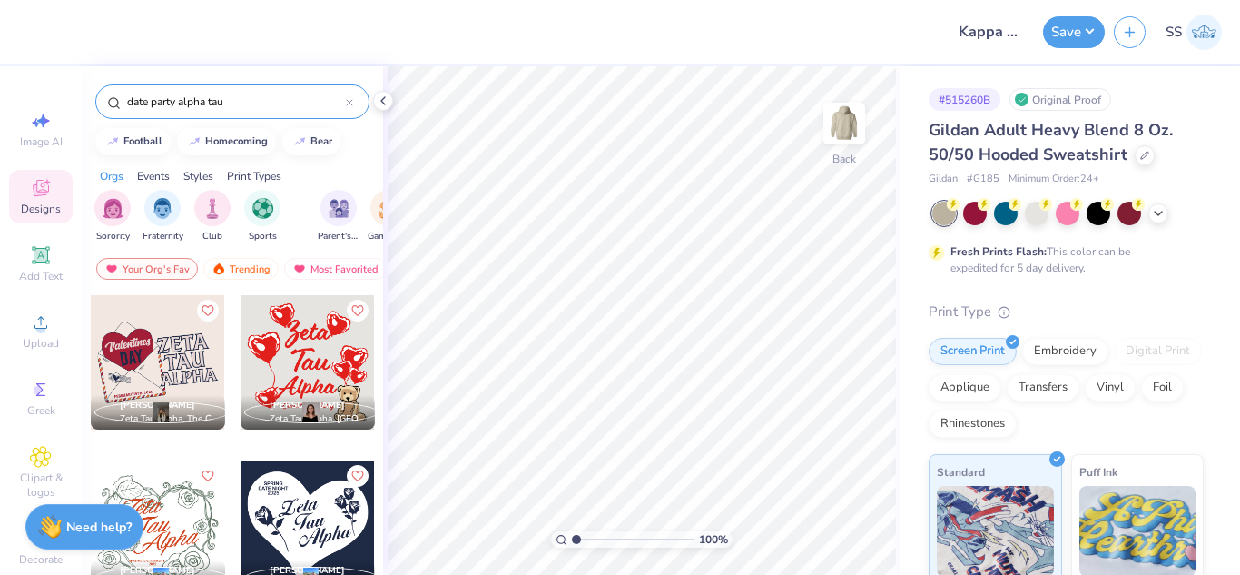
click at [230, 361] on div "Mollie Nirschl Zeta Tau Alpha, The College of New Jersey Emma Hampton Zeta Tau …" at bounding box center [233, 458] width 286 height 329
click at [235, 388] on div "Mollie Nirschl Zeta Tau Alpha, The College of New Jersey Emma Hampton Zeta Tau …" at bounding box center [233, 458] width 286 height 329
click at [299, 99] on input "date party alpha tau" at bounding box center [235, 102] width 221 height 18
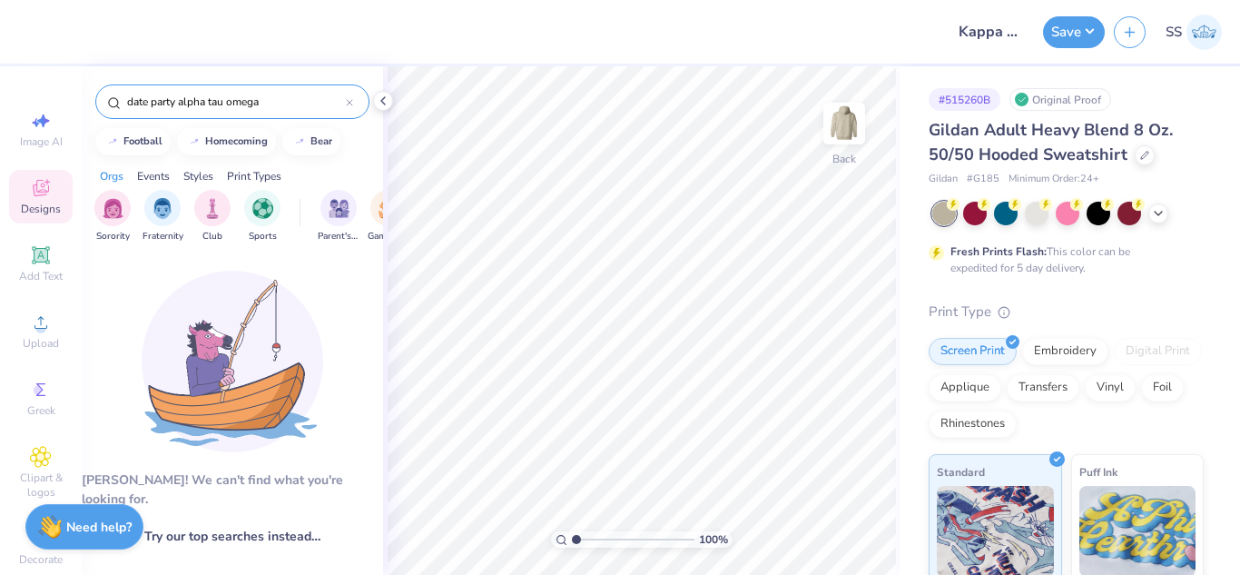
type input "date party alpha tau omega"
click at [352, 102] on div "date party alpha tau omega" at bounding box center [232, 101] width 274 height 35
click at [352, 102] on icon at bounding box center [349, 102] width 7 height 7
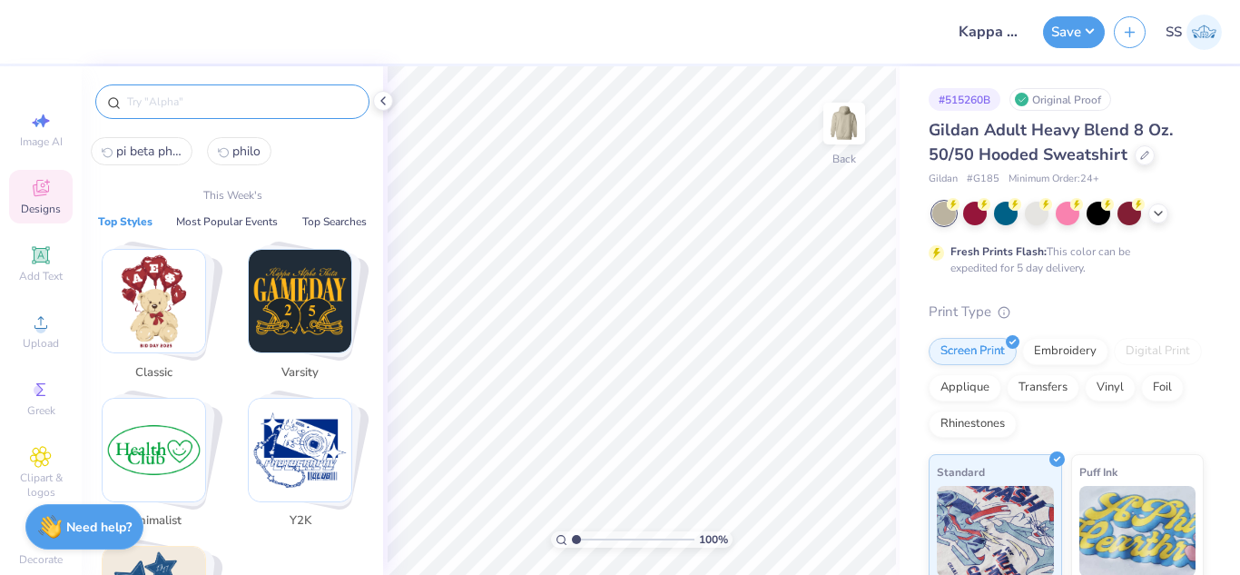
click at [273, 99] on input "text" at bounding box center [241, 102] width 232 height 18
paste input "80s Rodeo Couple Date Party Shirt"
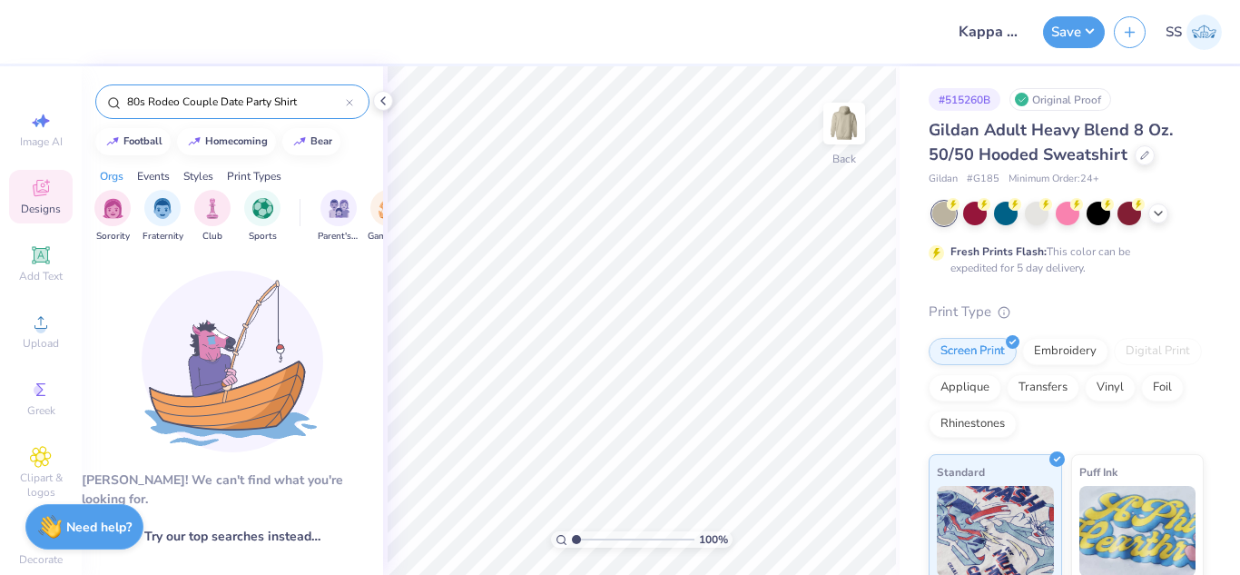
click at [149, 105] on input "80s Rodeo Couple Date Party Shirt" at bounding box center [235, 102] width 221 height 18
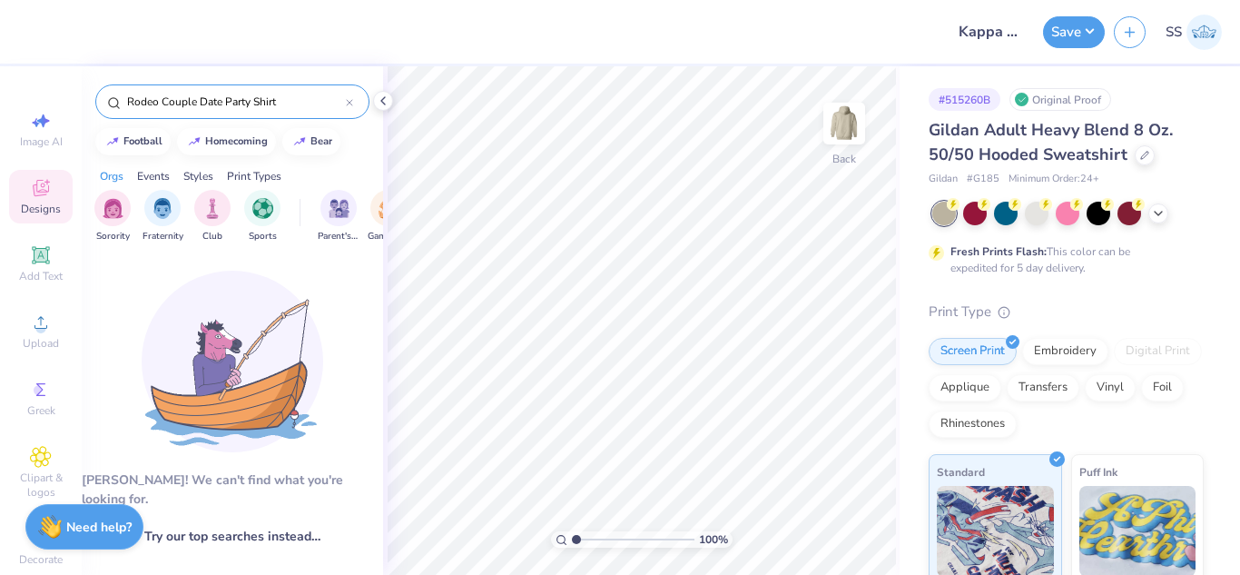
click at [294, 100] on input "Rodeo Couple Date Party Shirt" at bounding box center [235, 102] width 221 height 18
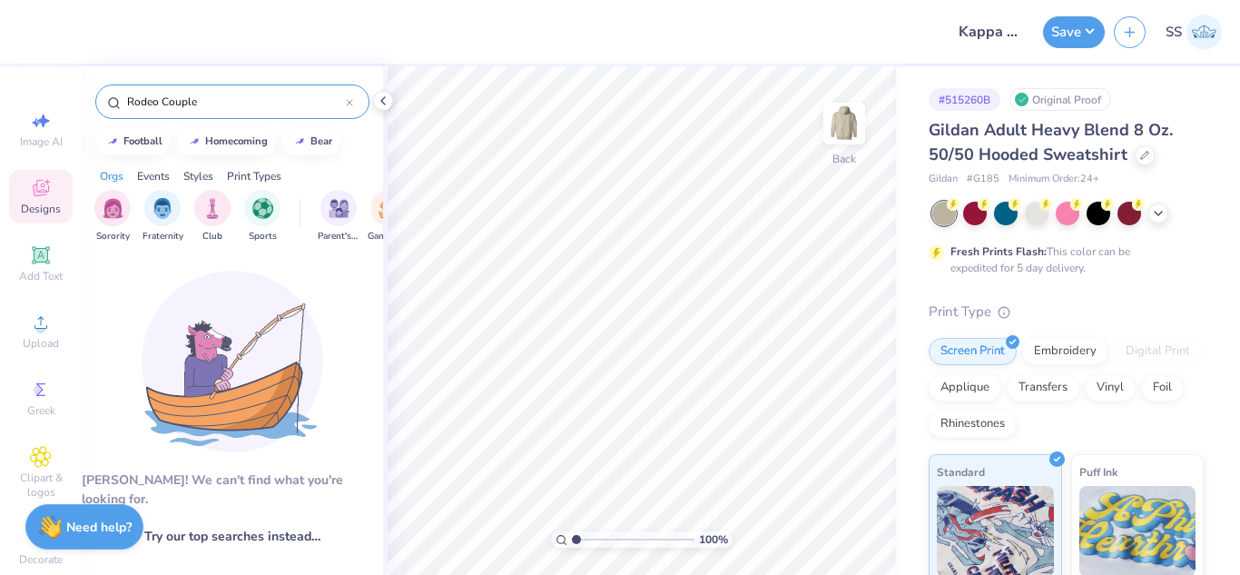
type input "Rodeo Couple"
click at [368, 331] on div "Aw fish! We can't find what you're looking for. Try our top searches instead… R…" at bounding box center [232, 453] width 301 height 402
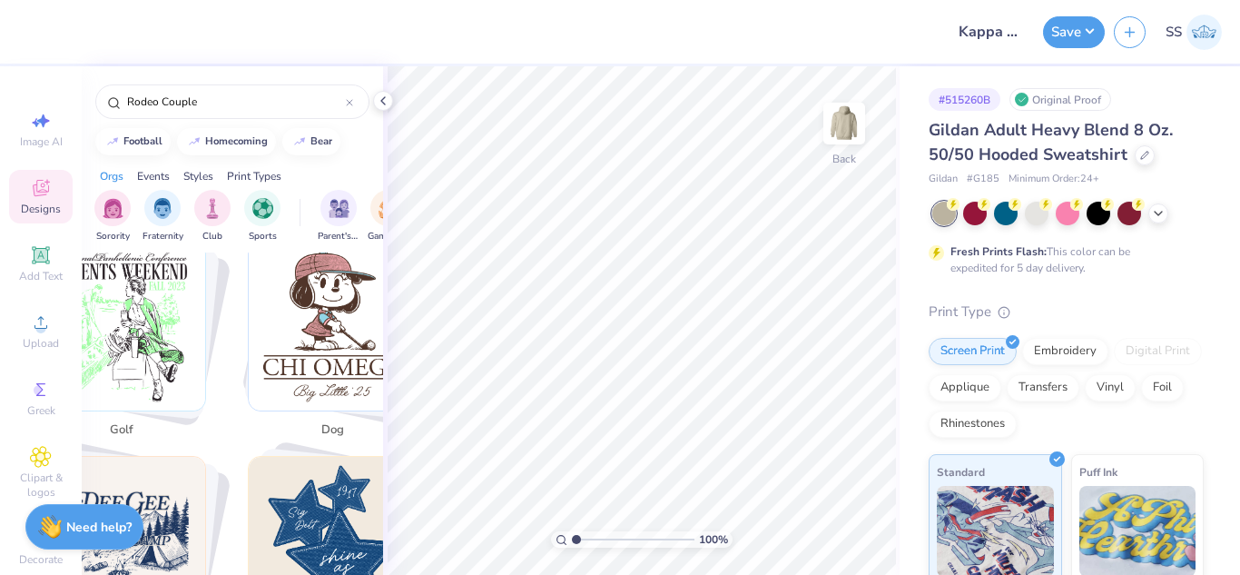
scroll to position [835, 0]
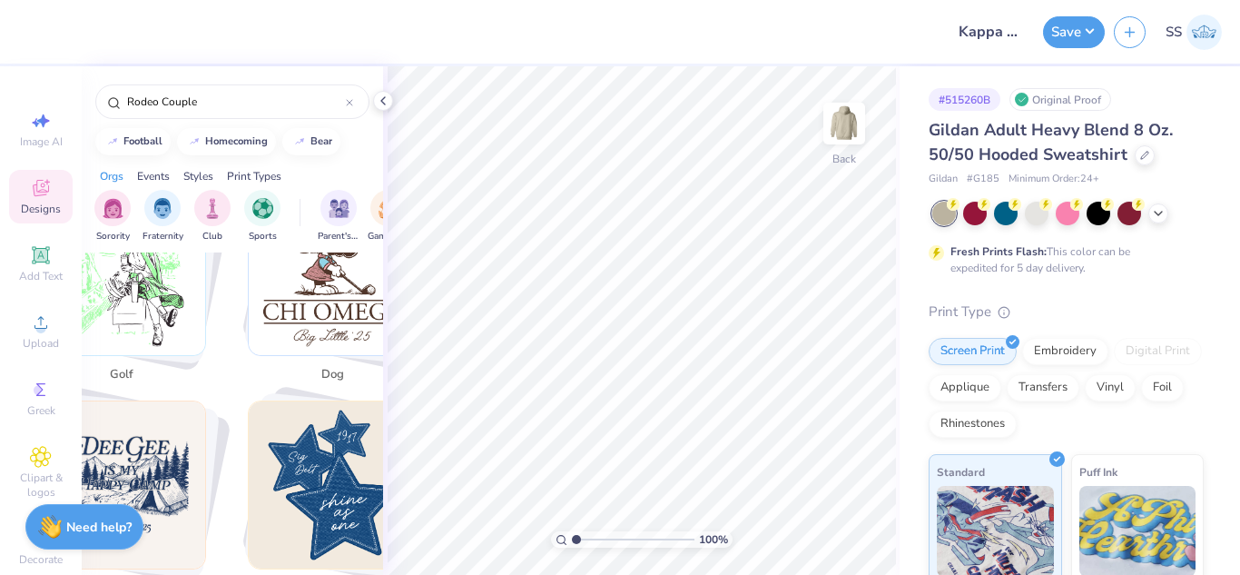
click at [207, 171] on div "Styles" at bounding box center [198, 176] width 30 height 16
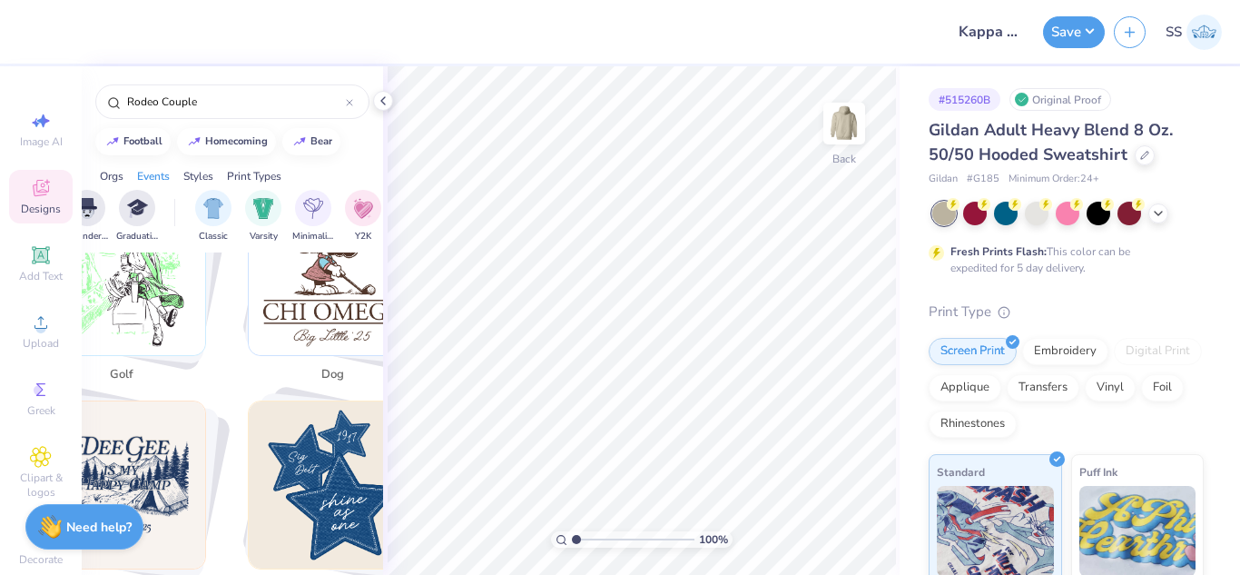
scroll to position [0, 952]
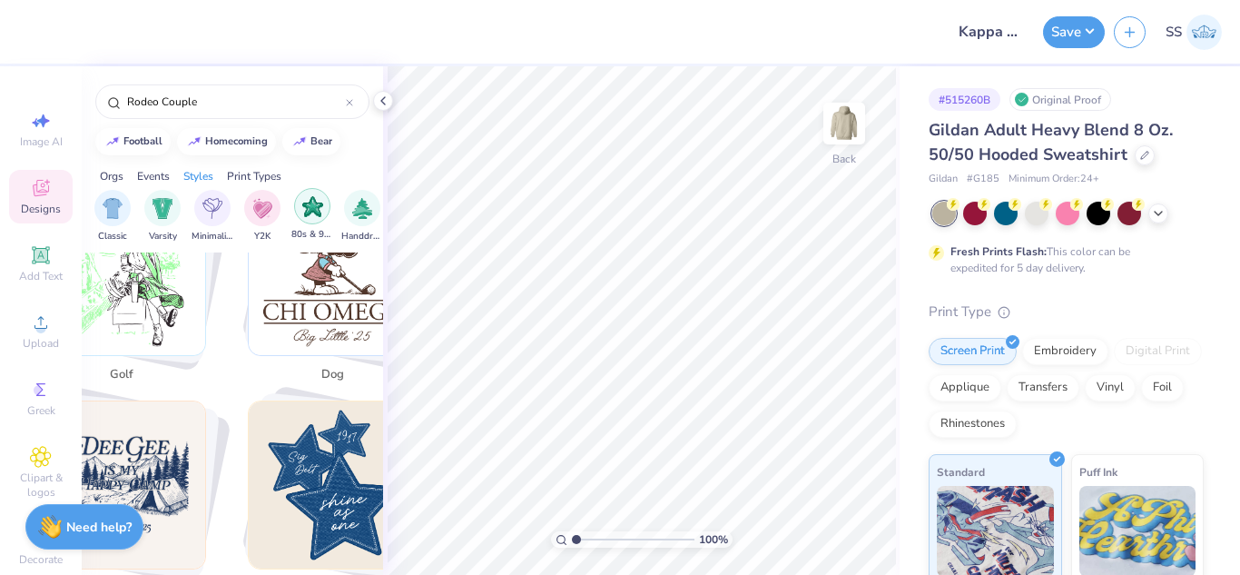
click at [301, 200] on div "filter for 80s & 90s" at bounding box center [312, 206] width 36 height 36
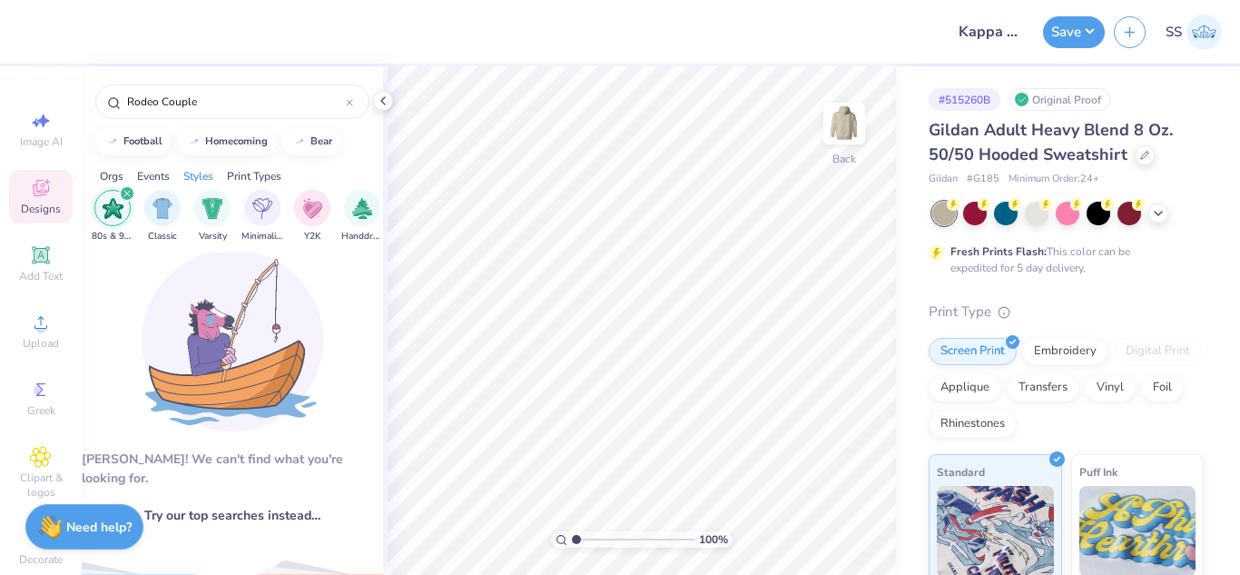
scroll to position [0, 0]
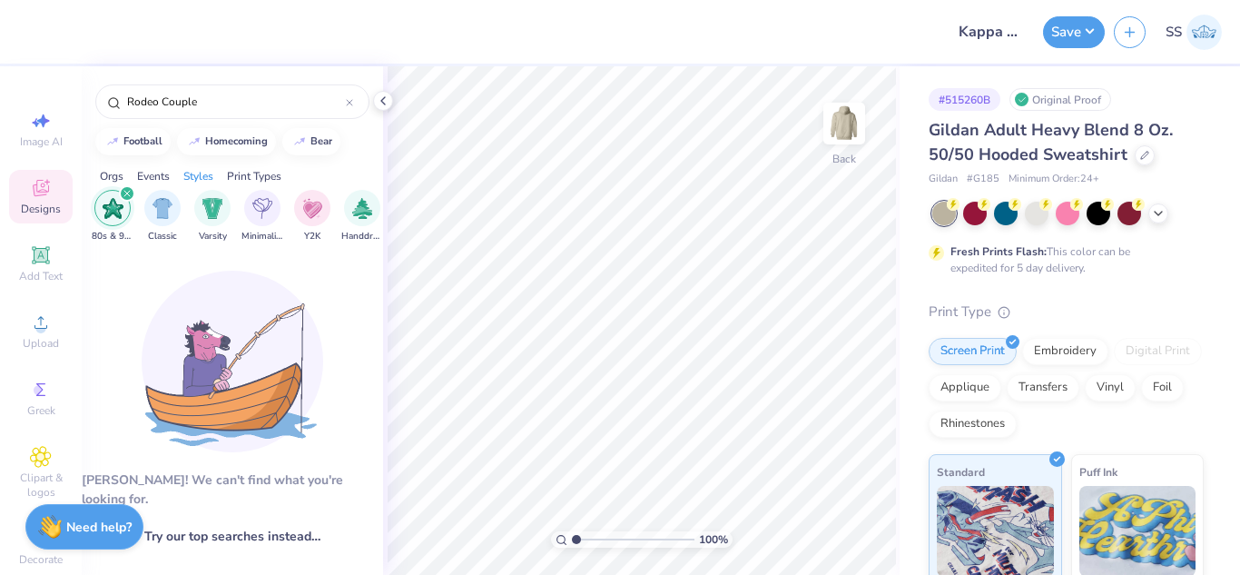
click at [112, 220] on div "filter for 80s & 90s" at bounding box center [112, 208] width 36 height 36
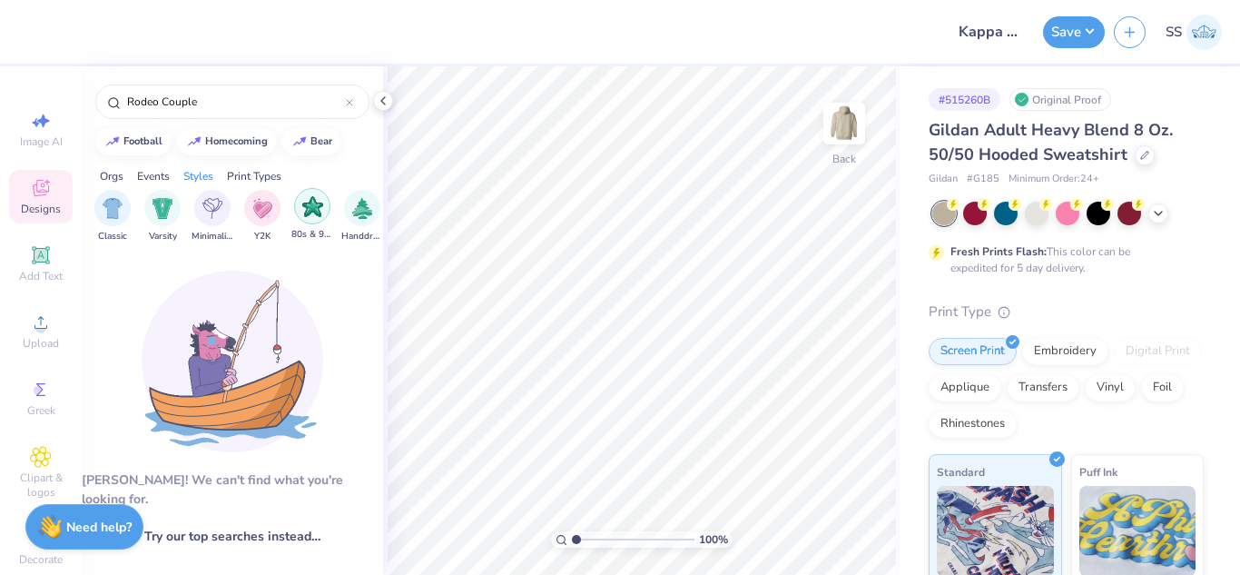
click at [319, 198] on img "filter for 80s & 90s" at bounding box center [312, 206] width 21 height 21
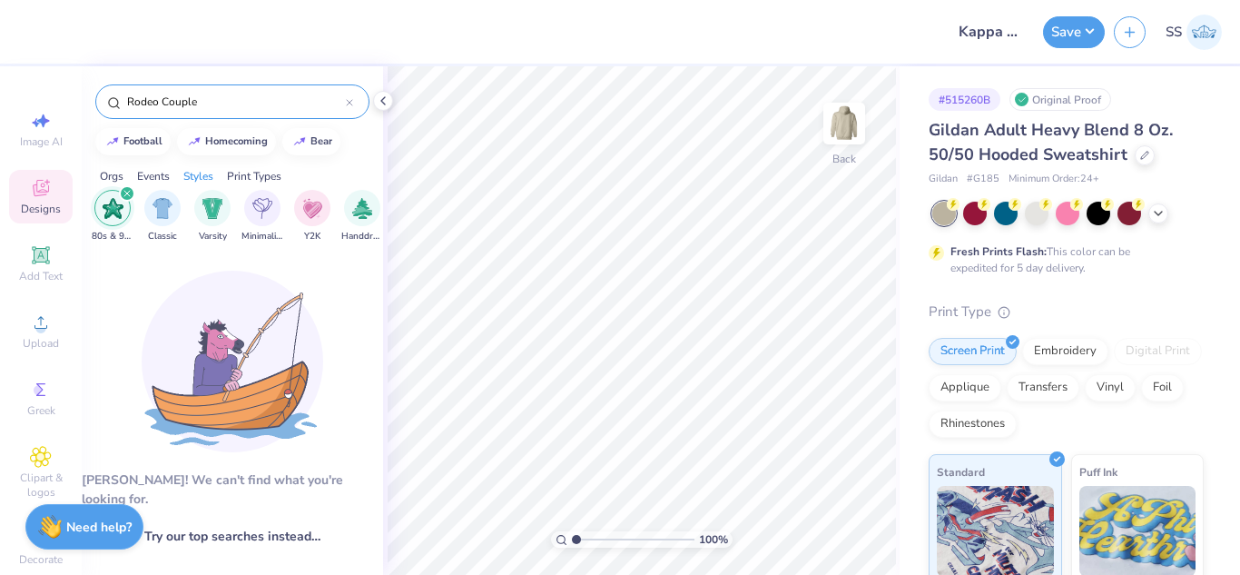
click at [347, 104] on icon at bounding box center [349, 102] width 7 height 7
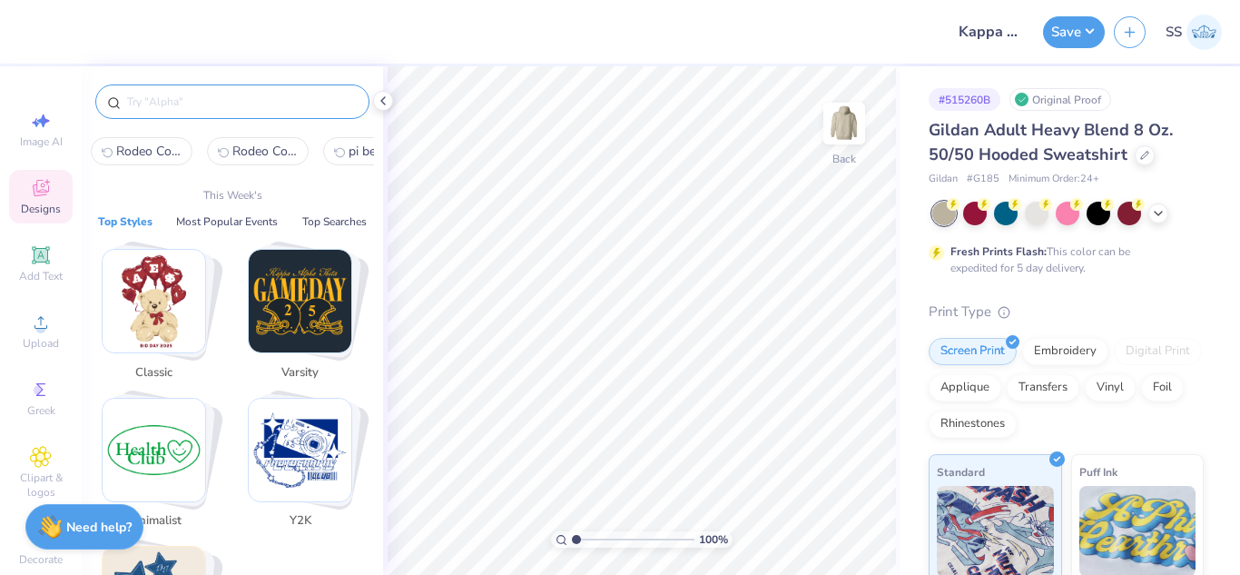
click at [273, 104] on input "text" at bounding box center [241, 102] width 232 height 18
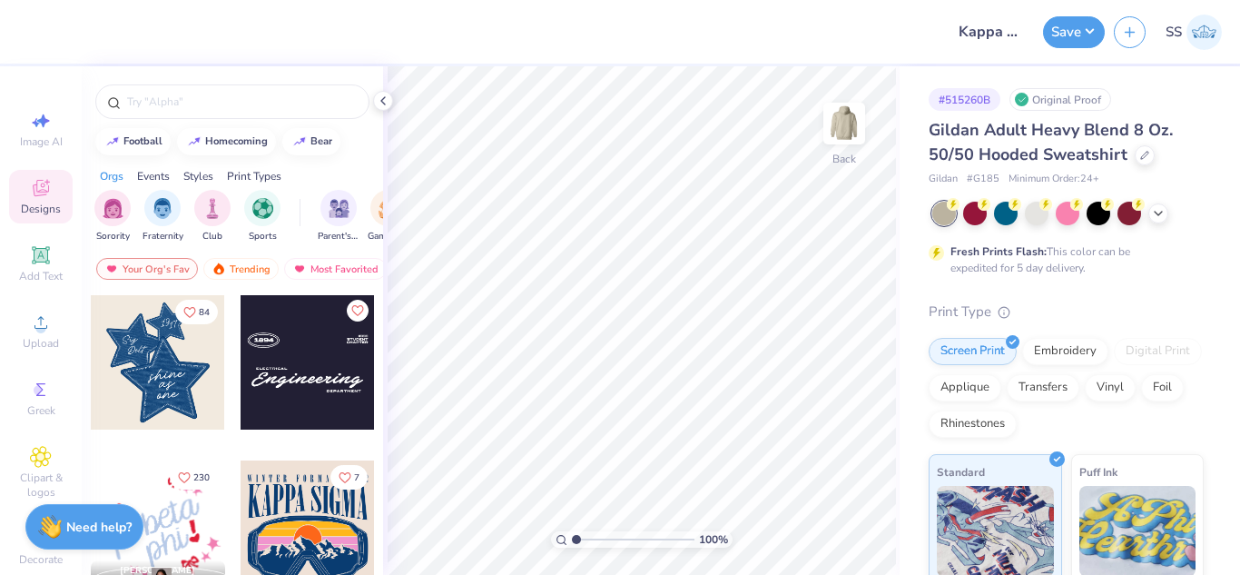
click at [204, 174] on div "Styles" at bounding box center [198, 176] width 30 height 16
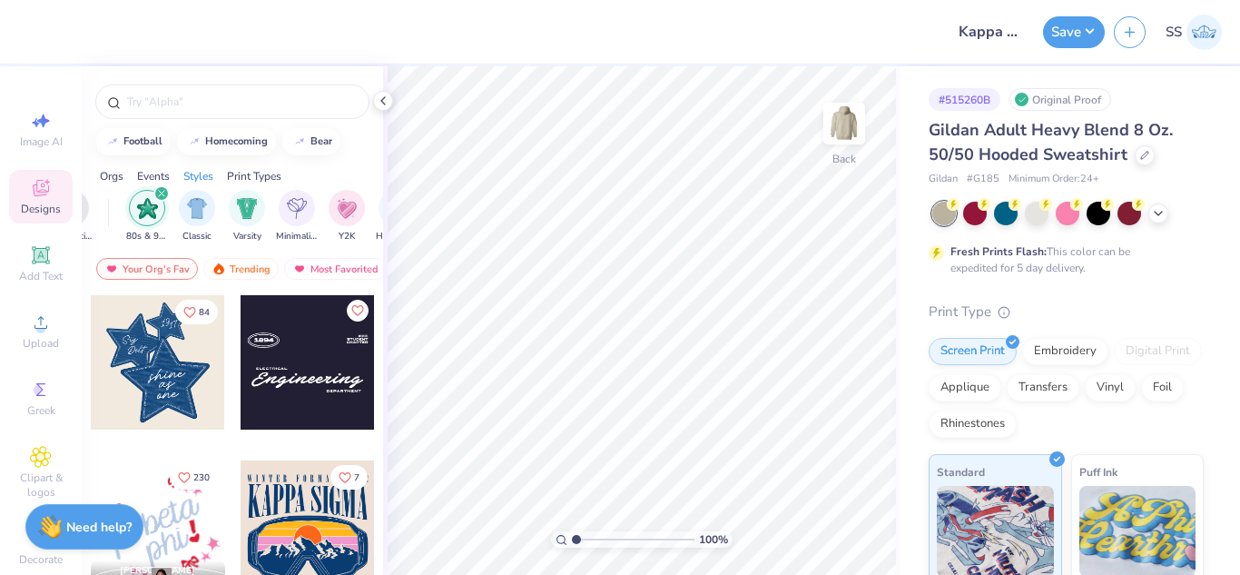
scroll to position [0, 952]
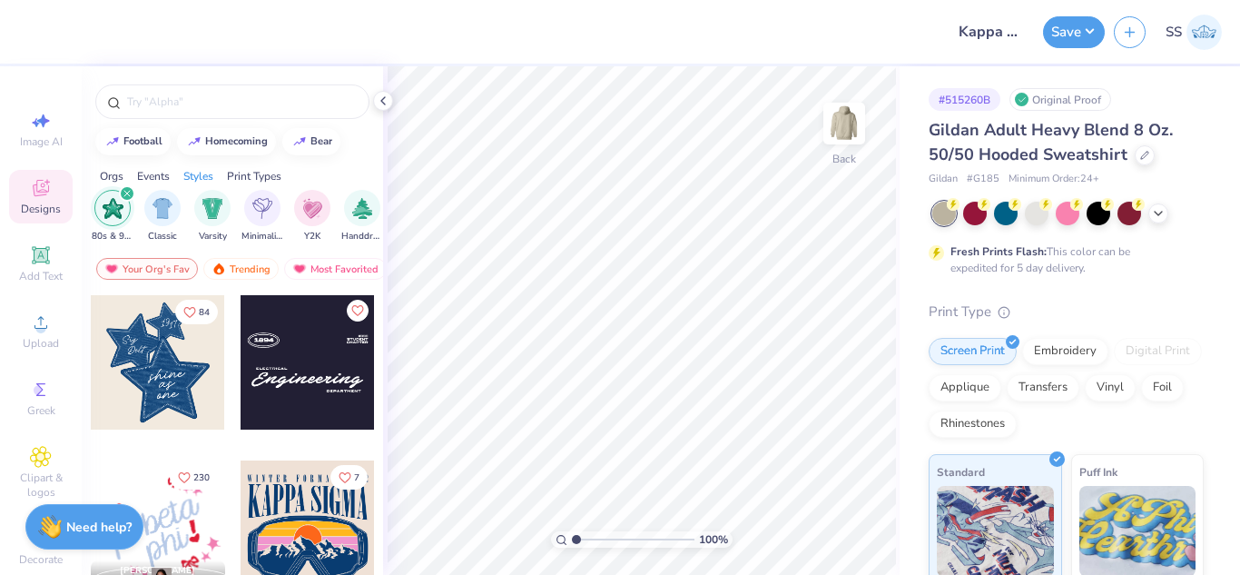
click at [226, 292] on div "Your Org's Fav Trending Most Favorited Newest" at bounding box center [232, 273] width 301 height 42
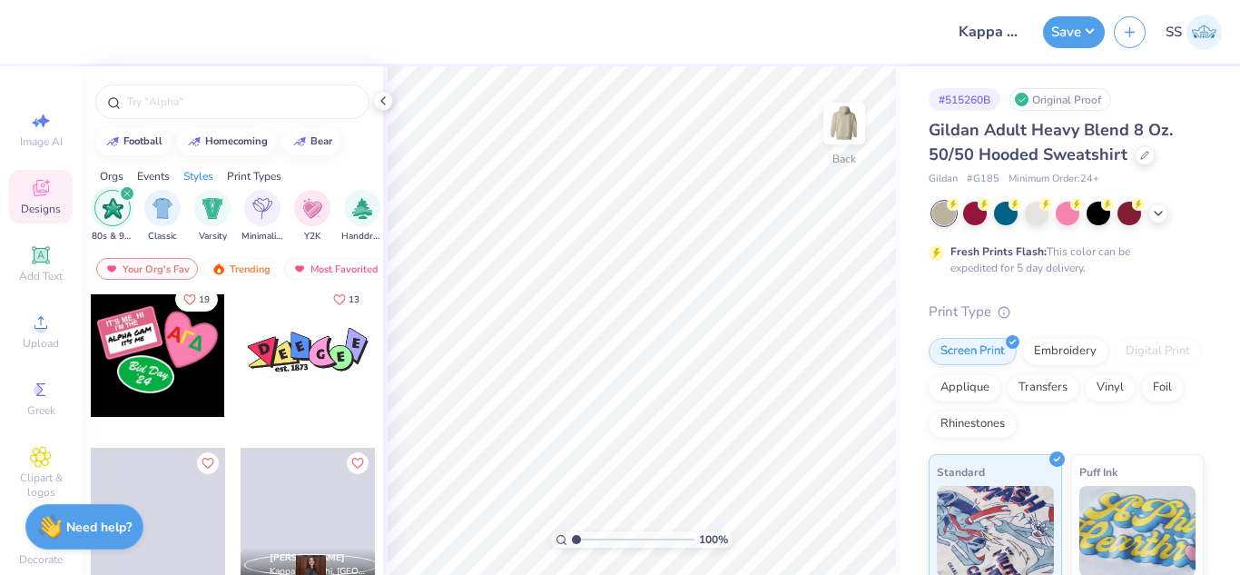
scroll to position [1349, 0]
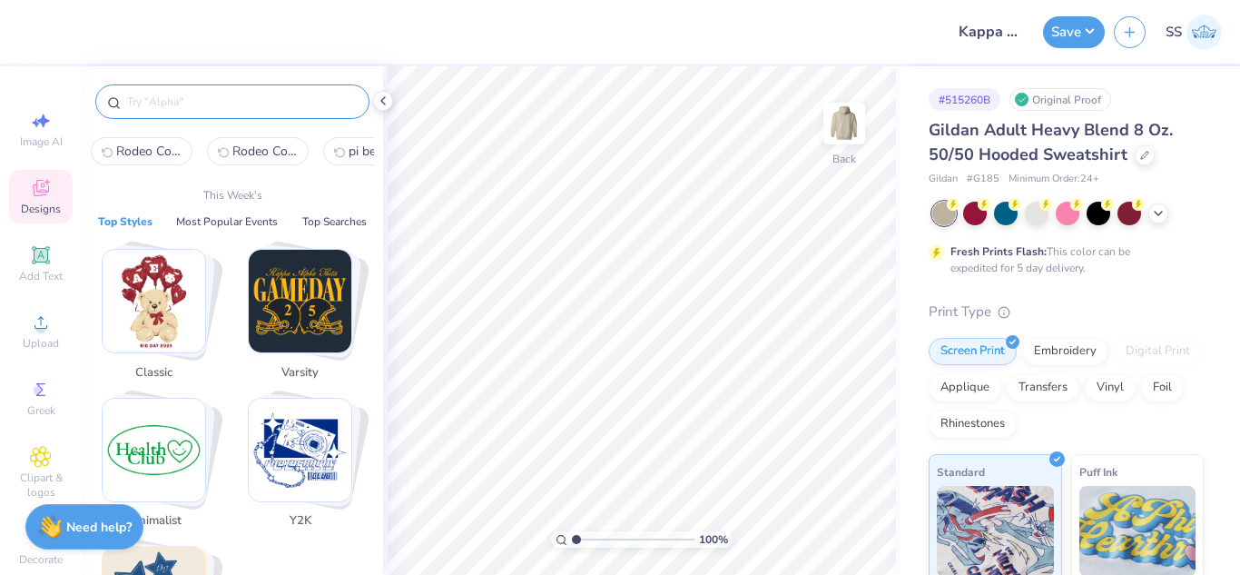
click at [192, 105] on input "text" at bounding box center [241, 102] width 232 height 18
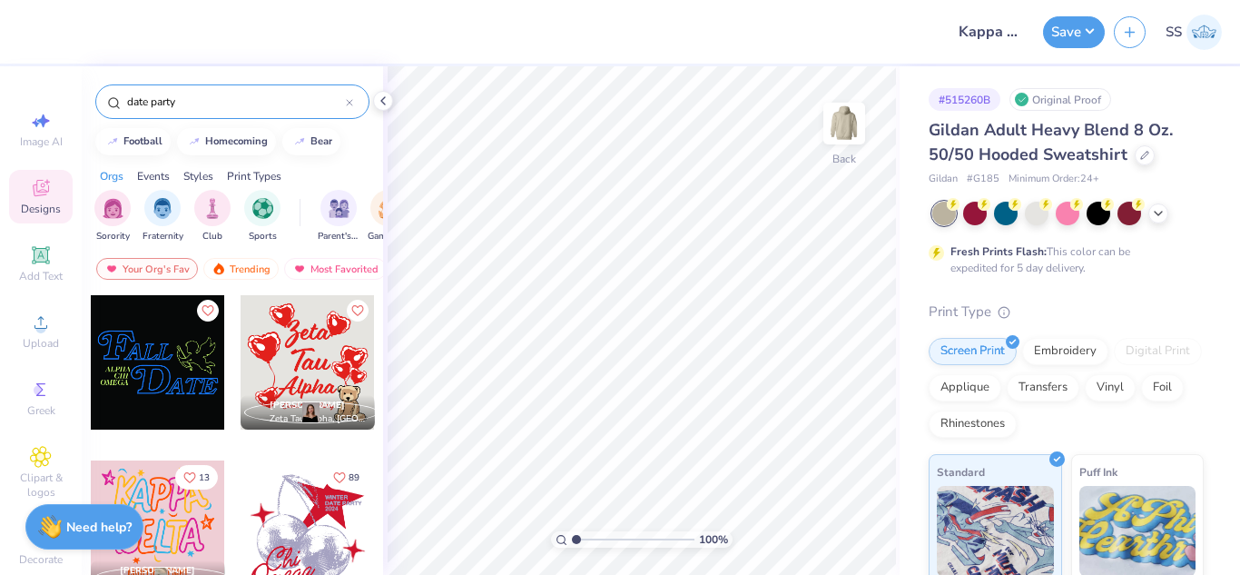
type input "date party"
click at [205, 168] on div "Styles" at bounding box center [198, 176] width 30 height 16
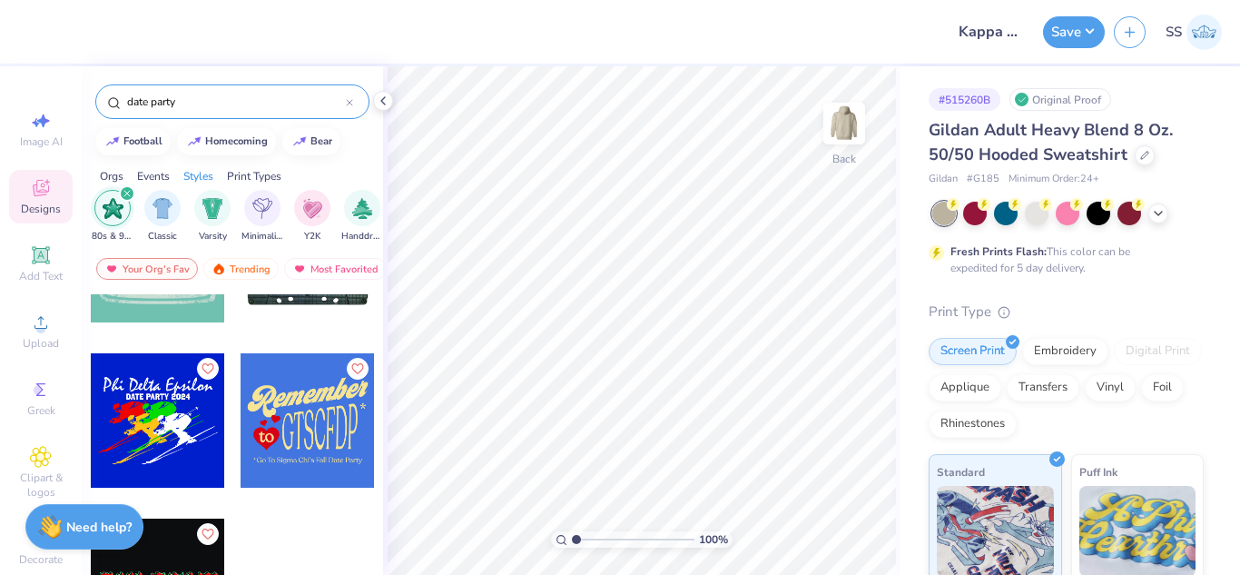
scroll to position [1469, 0]
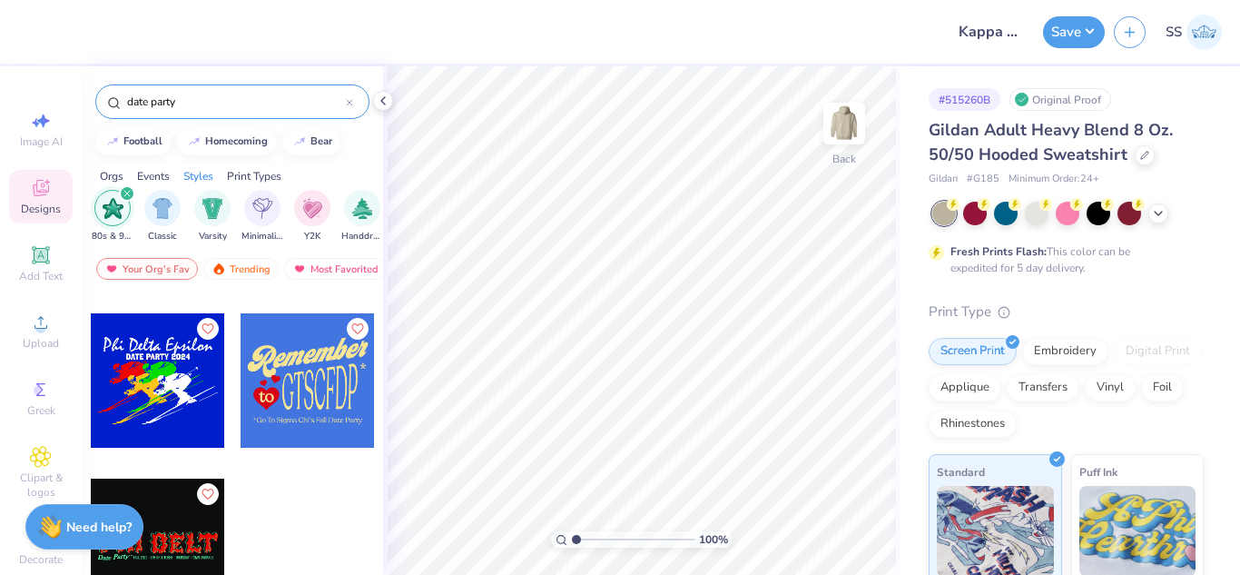
click at [294, 102] on input "date party" at bounding box center [235, 102] width 221 height 18
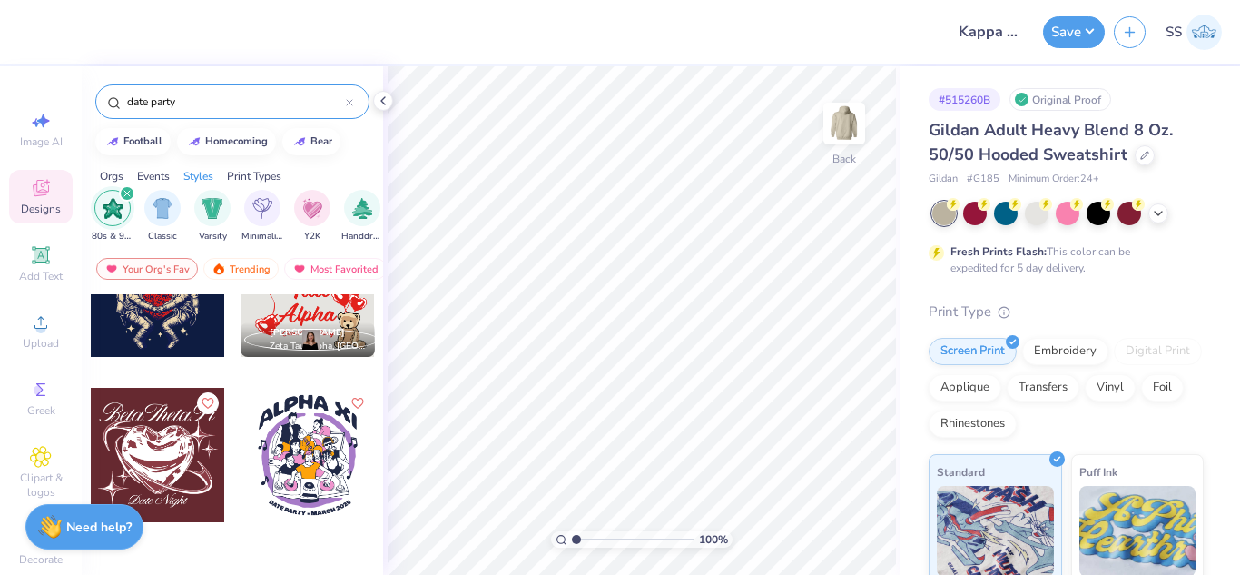
scroll to position [2296, 0]
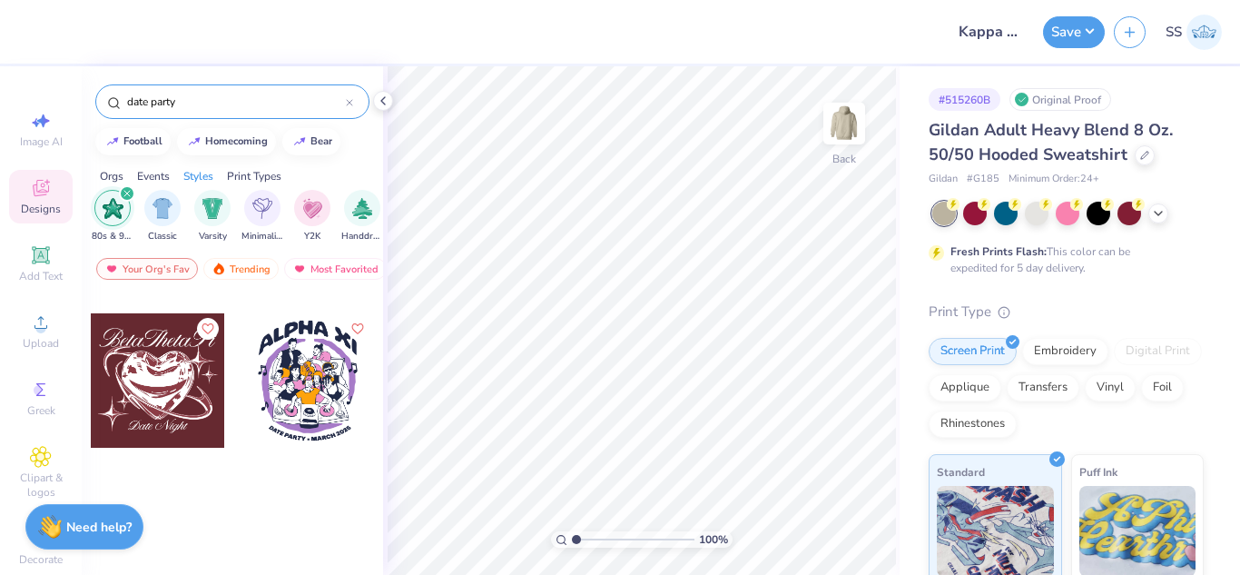
click at [335, 486] on div at bounding box center [308, 560] width 136 height 164
click at [351, 102] on icon at bounding box center [349, 102] width 5 height 5
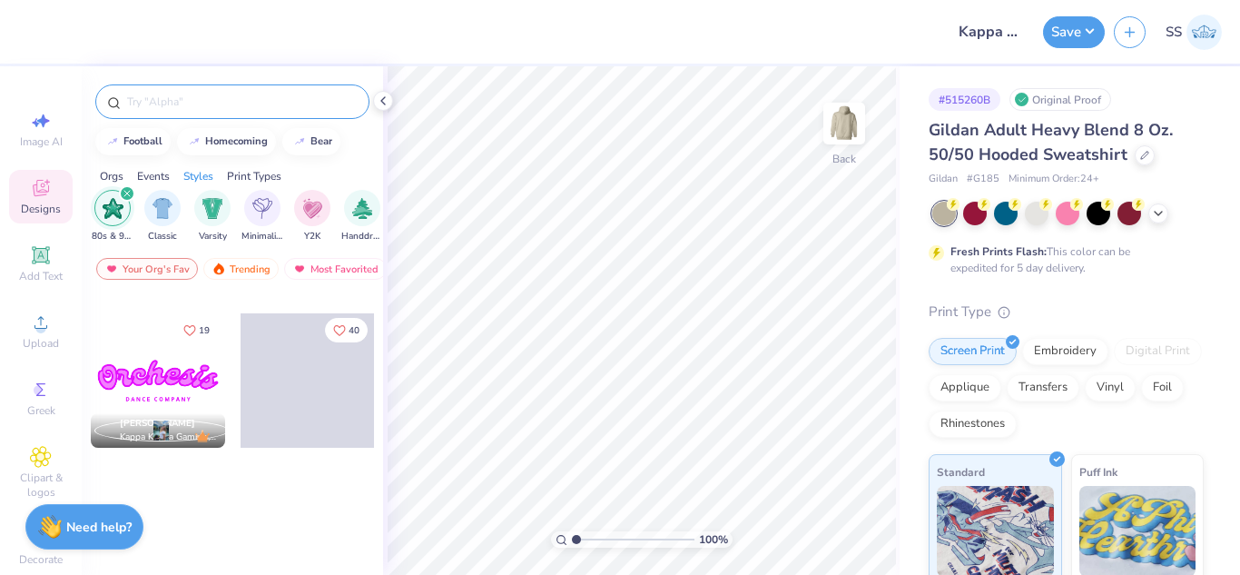
click at [260, 104] on input "text" at bounding box center [241, 102] width 232 height 18
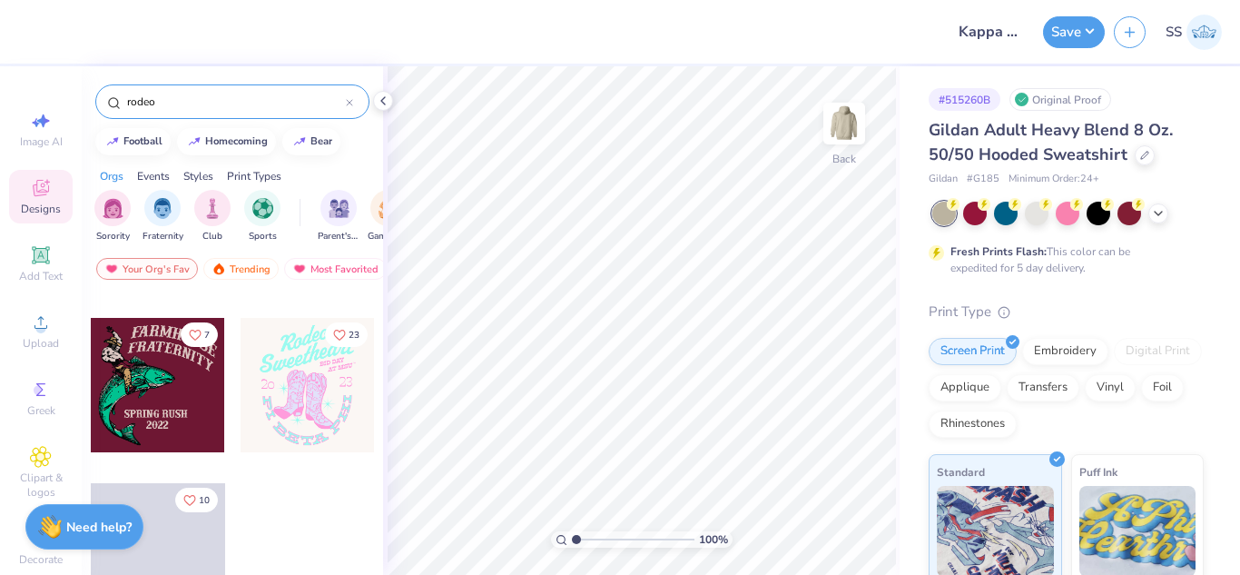
scroll to position [808, 0]
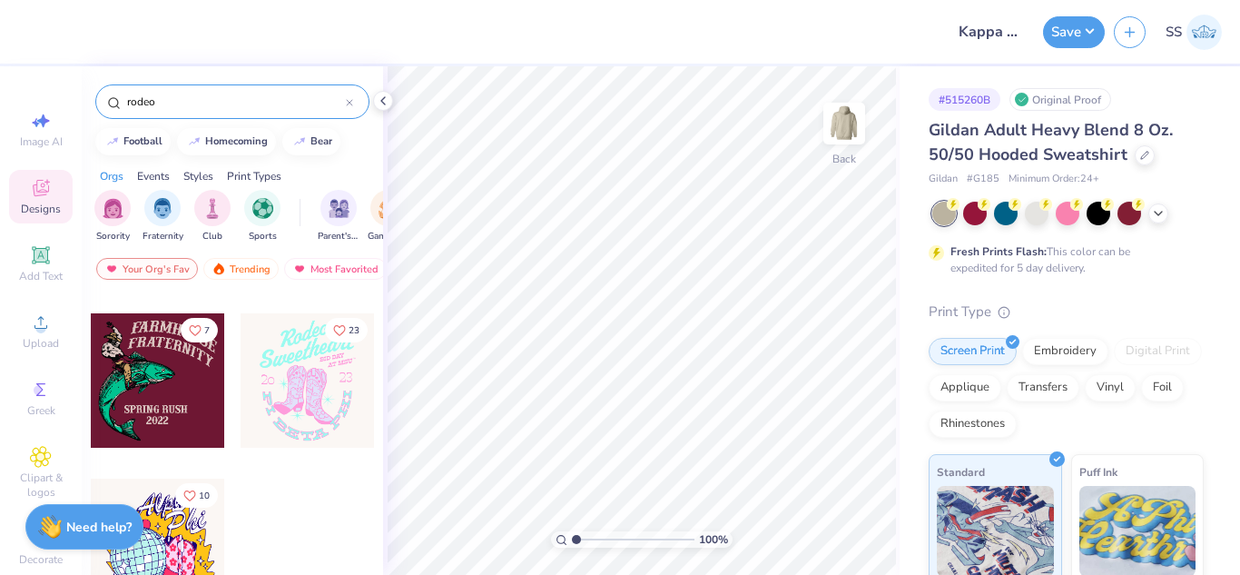
click at [239, 101] on input "rodeo" at bounding box center [235, 102] width 221 height 18
type input "r"
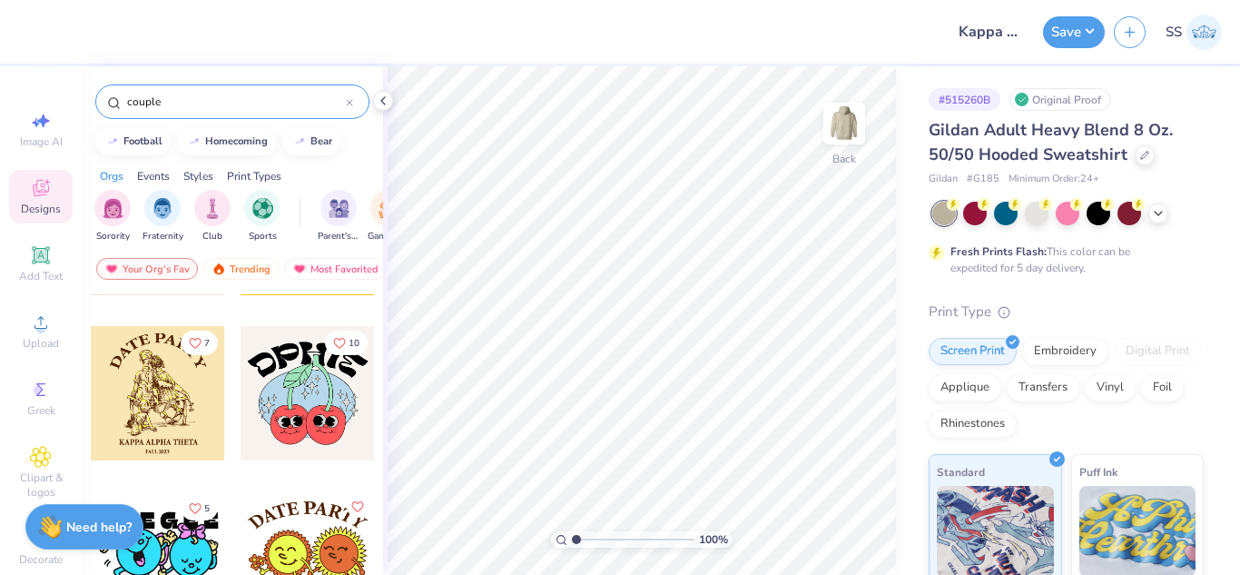
scroll to position [4940, 0]
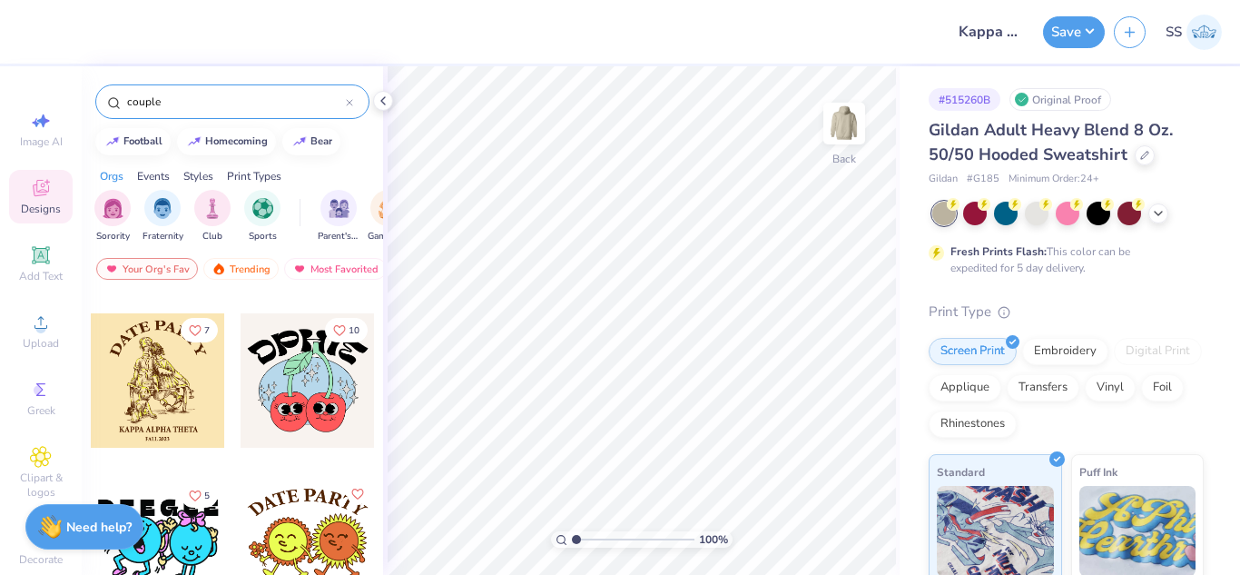
type input "couple"
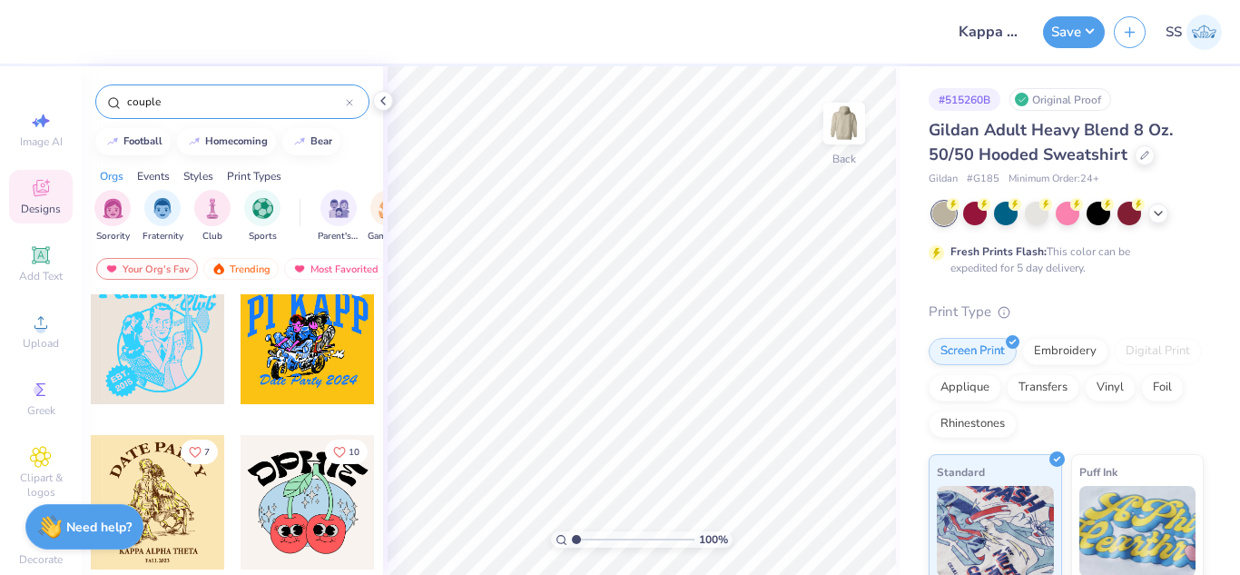
scroll to position [4759, 0]
